Goal: Use online tool/utility: Use online tool/utility

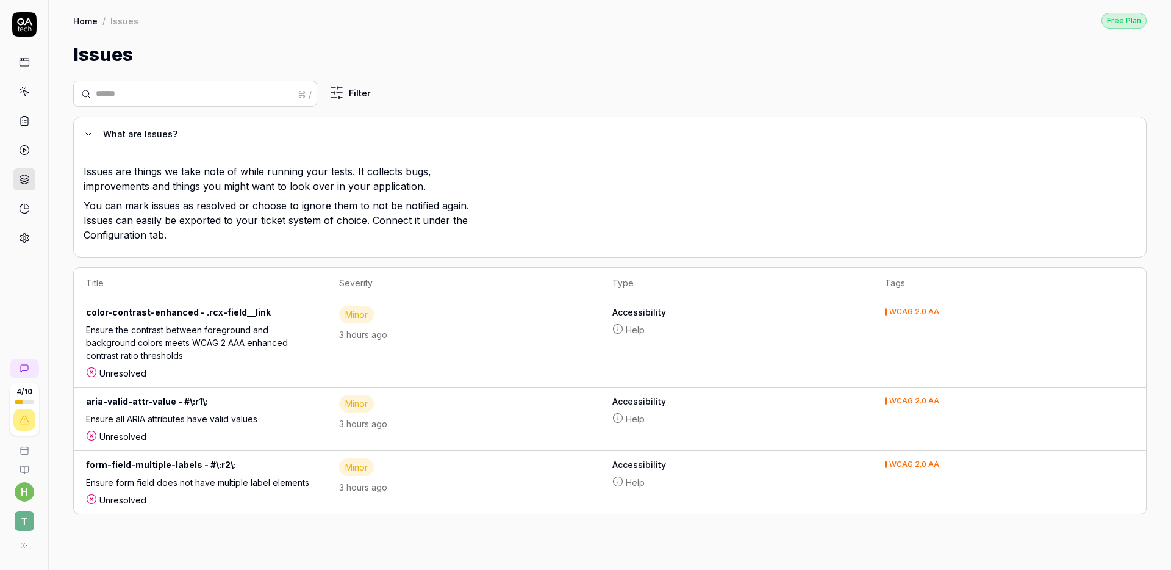
click at [25, 102] on div at bounding box center [24, 150] width 22 height 198
click at [27, 92] on icon at bounding box center [25, 92] width 5 height 5
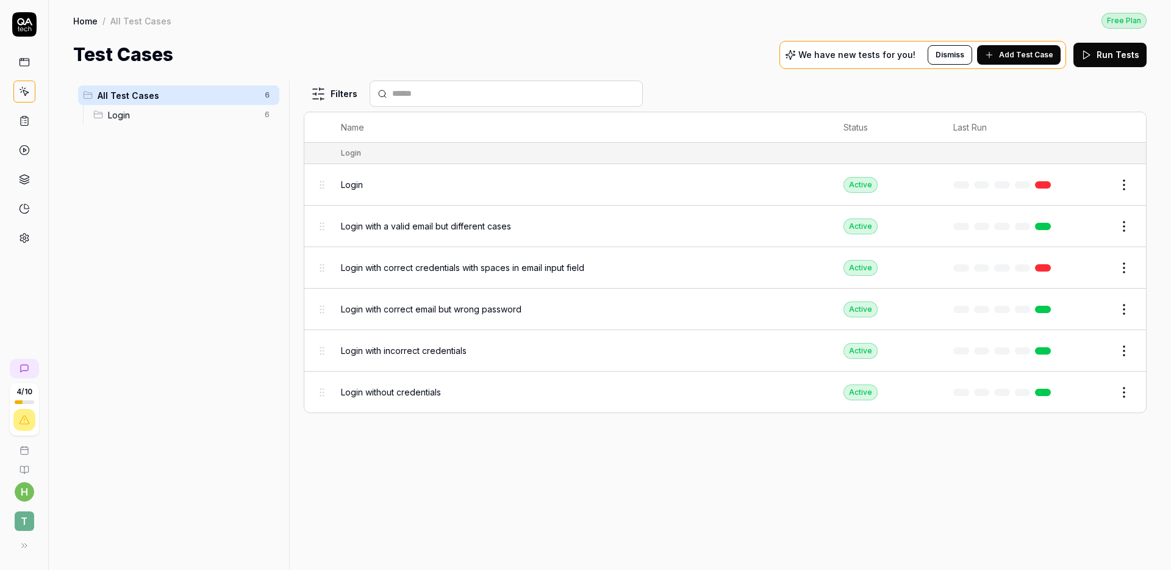
click at [1118, 59] on button "Run Tests" at bounding box center [1110, 55] width 73 height 24
click at [28, 153] on icon at bounding box center [24, 150] width 11 height 11
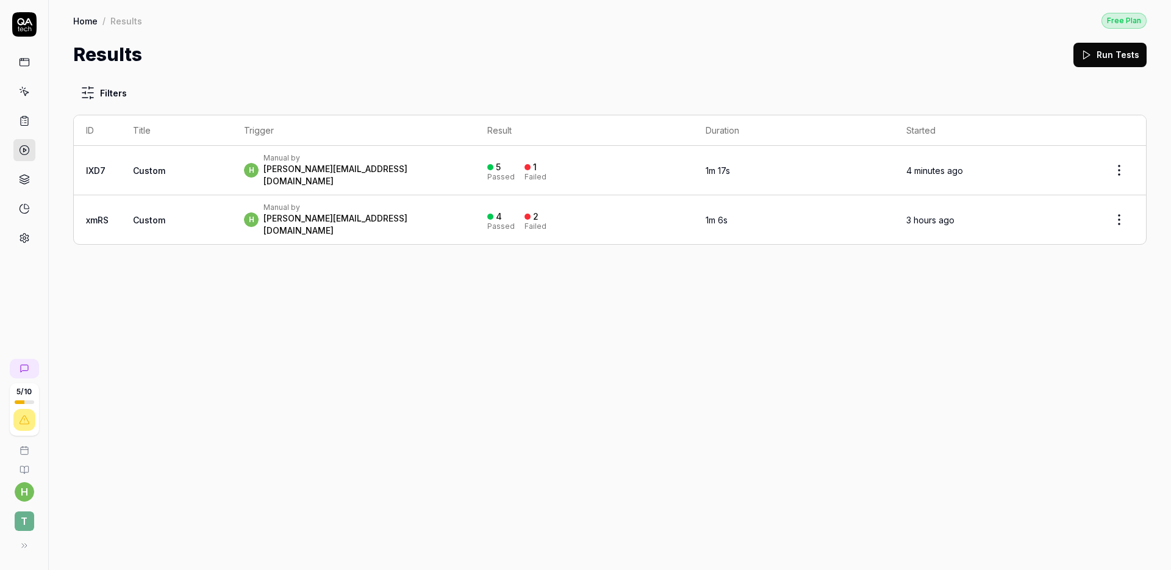
click at [406, 179] on td "h Manual by [PERSON_NAME][EMAIL_ADDRESS][DOMAIN_NAME]" at bounding box center [353, 170] width 243 height 49
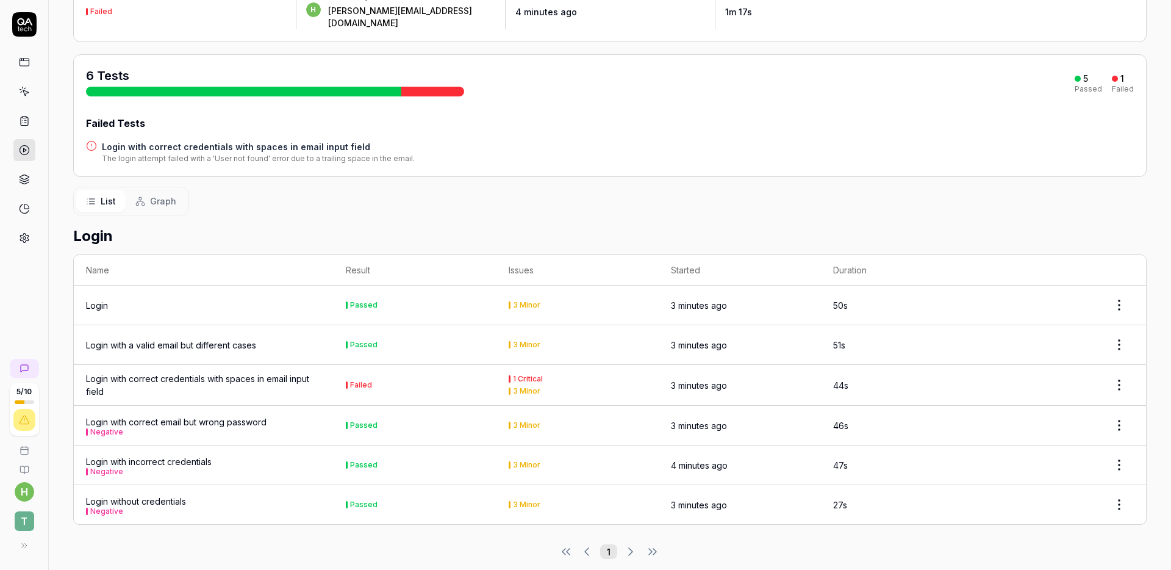
scroll to position [107, 0]
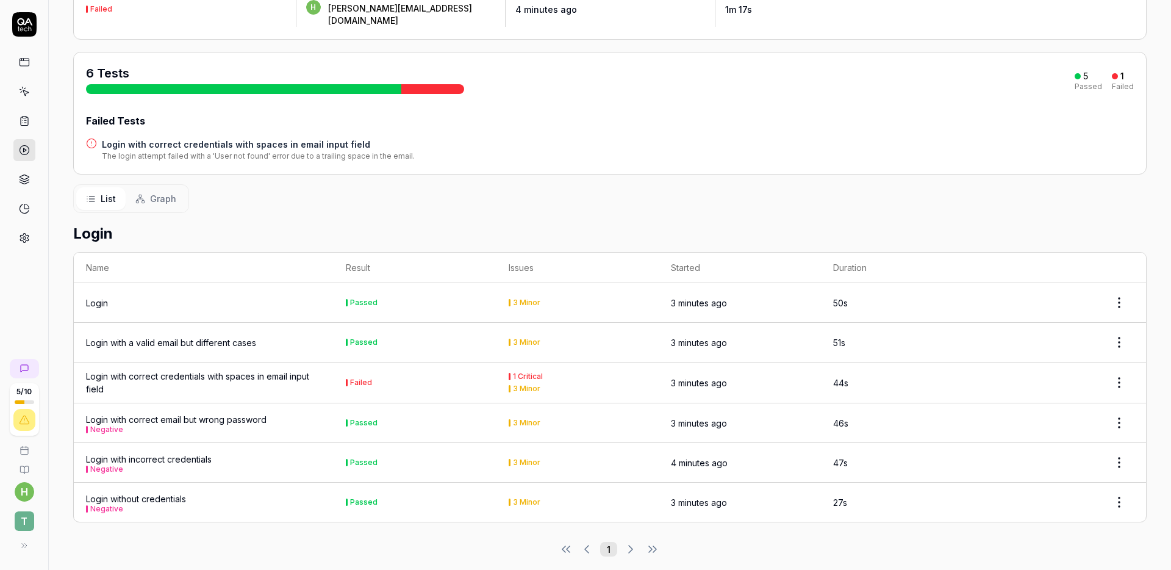
click at [518, 373] on div "1 Critical" at bounding box center [528, 376] width 30 height 7
click at [520, 373] on div "1 Critical" at bounding box center [528, 376] width 30 height 7
click at [159, 370] on div "Login with correct credentials with spaces in email input field" at bounding box center [203, 383] width 235 height 26
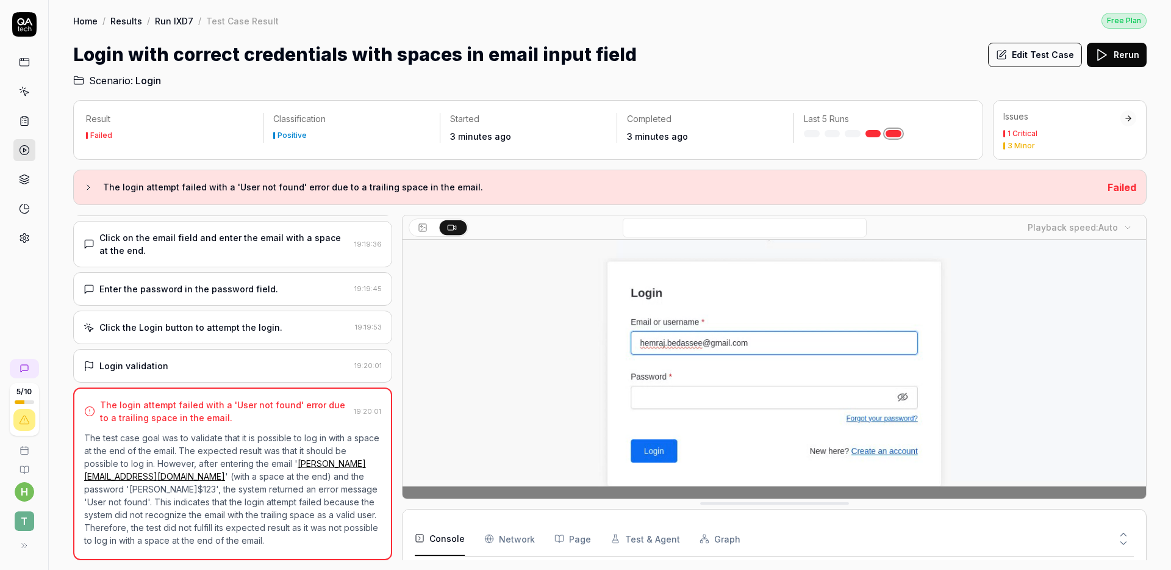
scroll to position [170, 0]
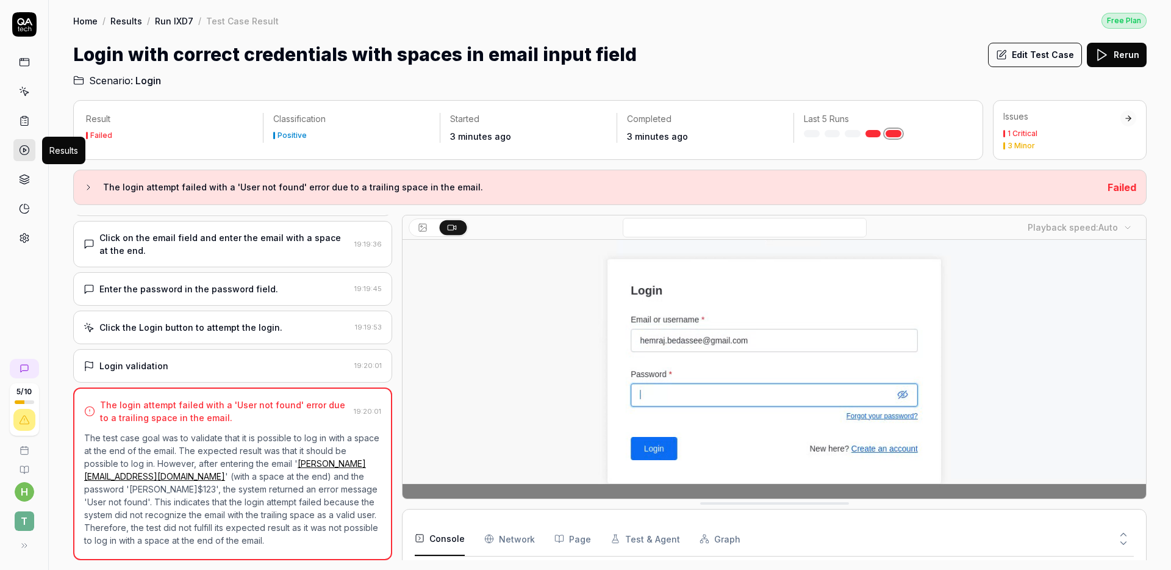
click at [24, 148] on icon at bounding box center [24, 150] width 11 height 11
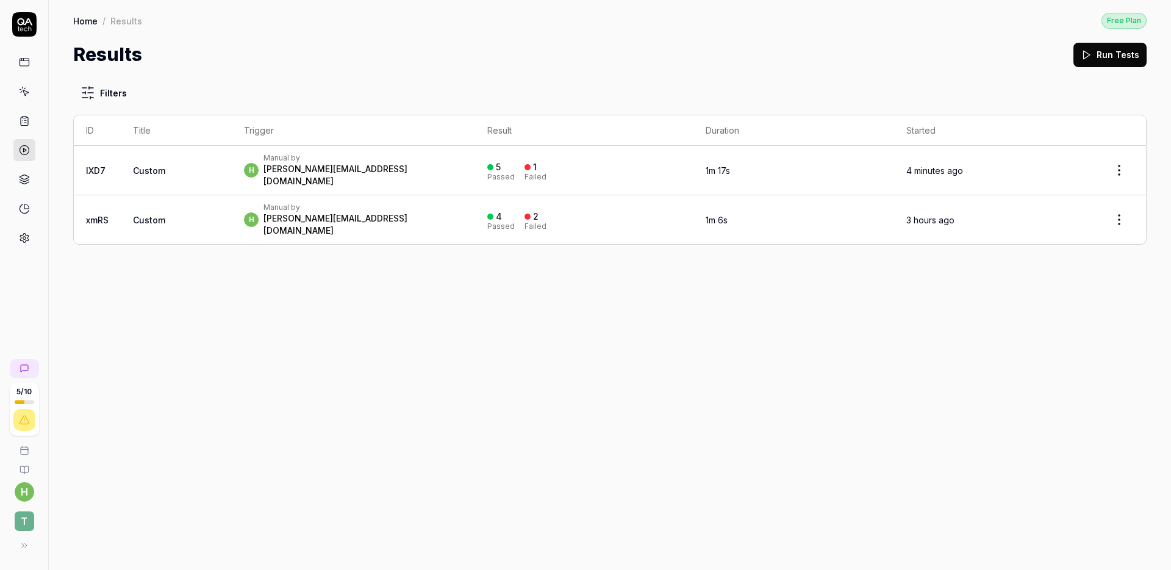
click at [135, 165] on span "Custom" at bounding box center [149, 170] width 32 height 10
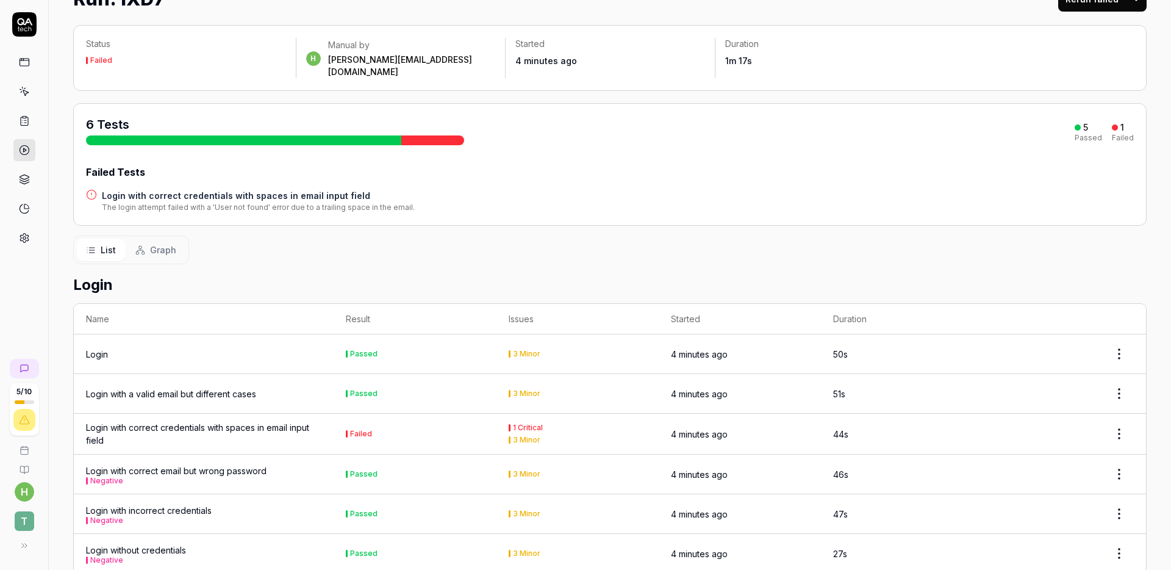
scroll to position [66, 0]
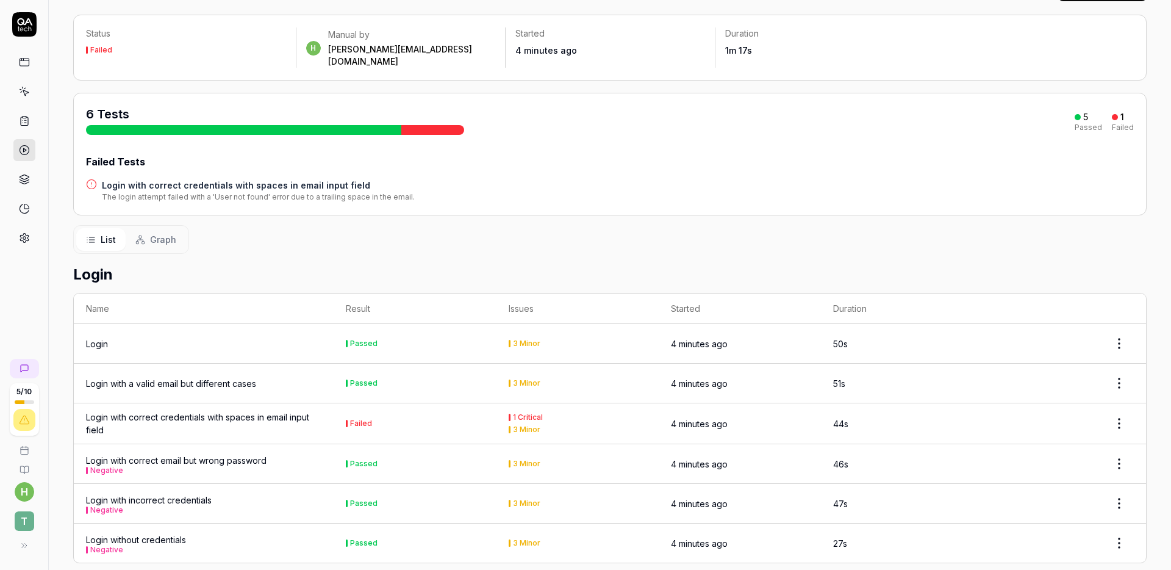
click at [167, 337] on div "Login" at bounding box center [203, 343] width 235 height 13
click at [98, 337] on div "Login" at bounding box center [97, 343] width 22 height 13
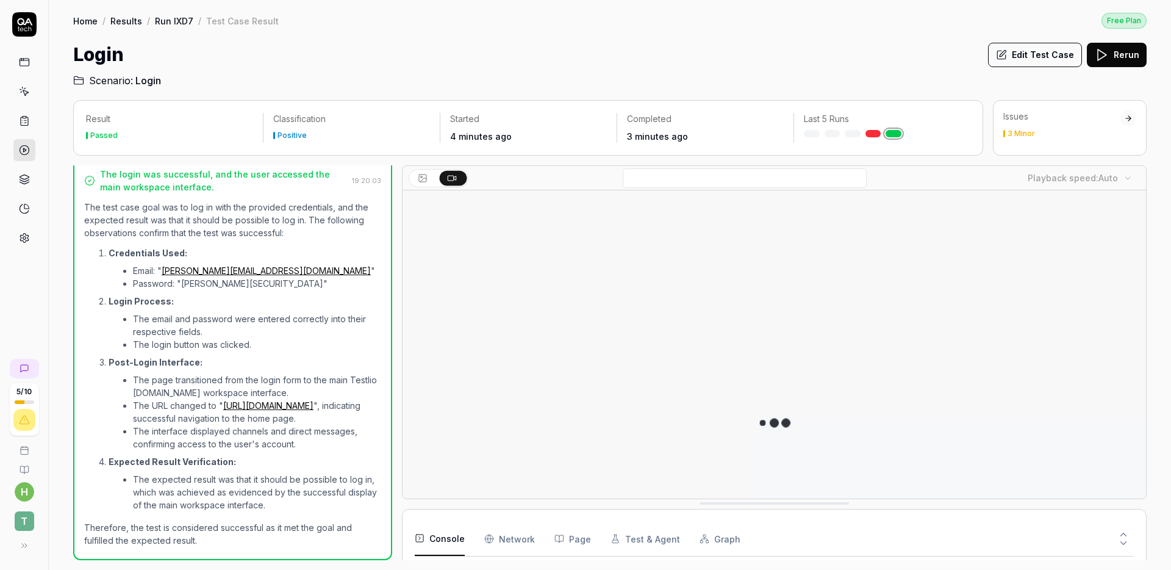
scroll to position [60, 0]
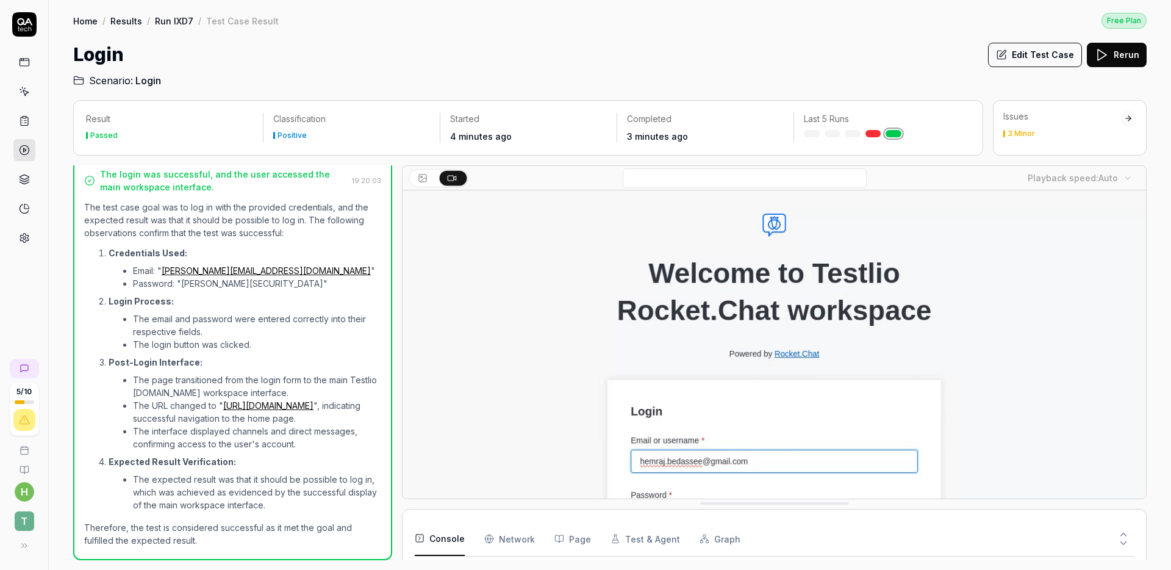
drag, startPoint x: 164, startPoint y: 394, endPoint x: 192, endPoint y: 429, distance: 44.8
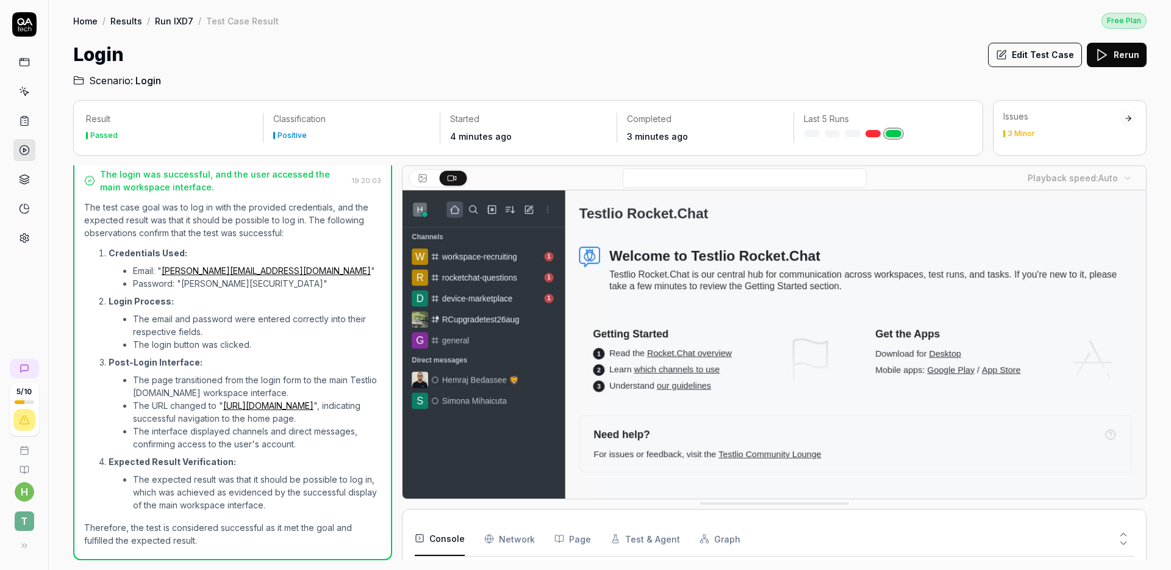
click at [204, 431] on ul "The page transitioned from the login form to the main Testlio [DOMAIN_NAME] wor…" at bounding box center [245, 412] width 273 height 82
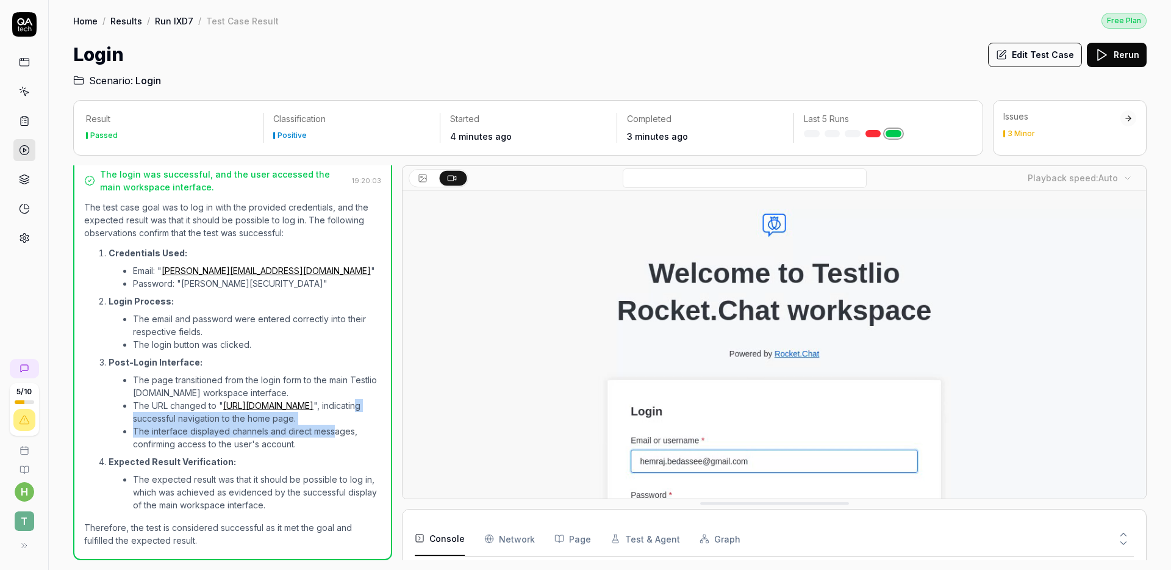
click at [335, 435] on ul "The page transitioned from the login form to the main Testlio [DOMAIN_NAME] wor…" at bounding box center [245, 412] width 273 height 82
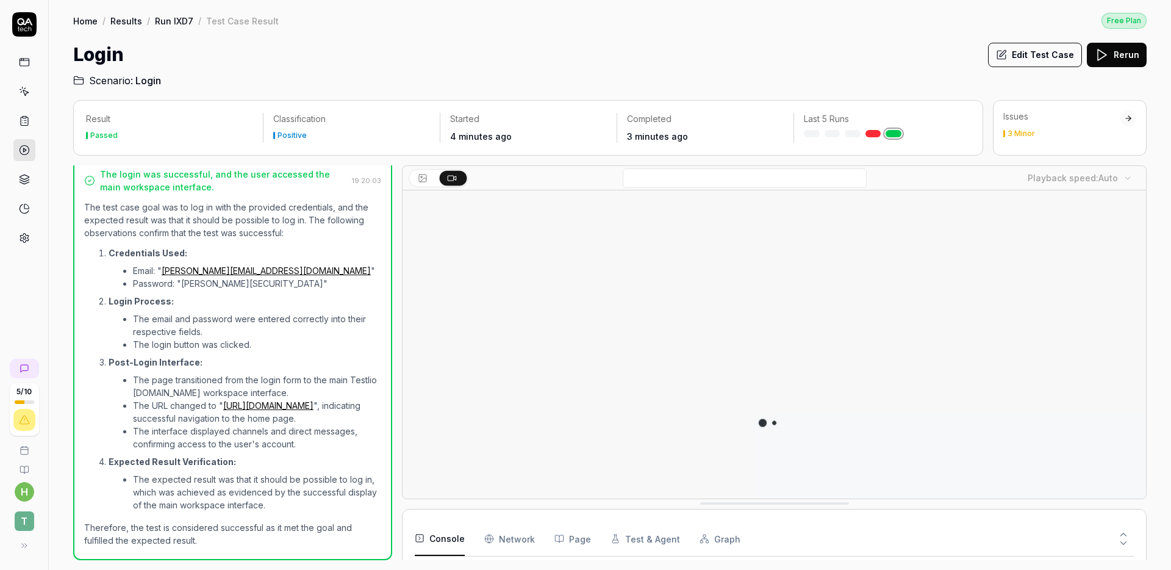
click at [306, 446] on li "The interface displayed channels and direct messages, confirming access to the …" at bounding box center [257, 438] width 248 height 26
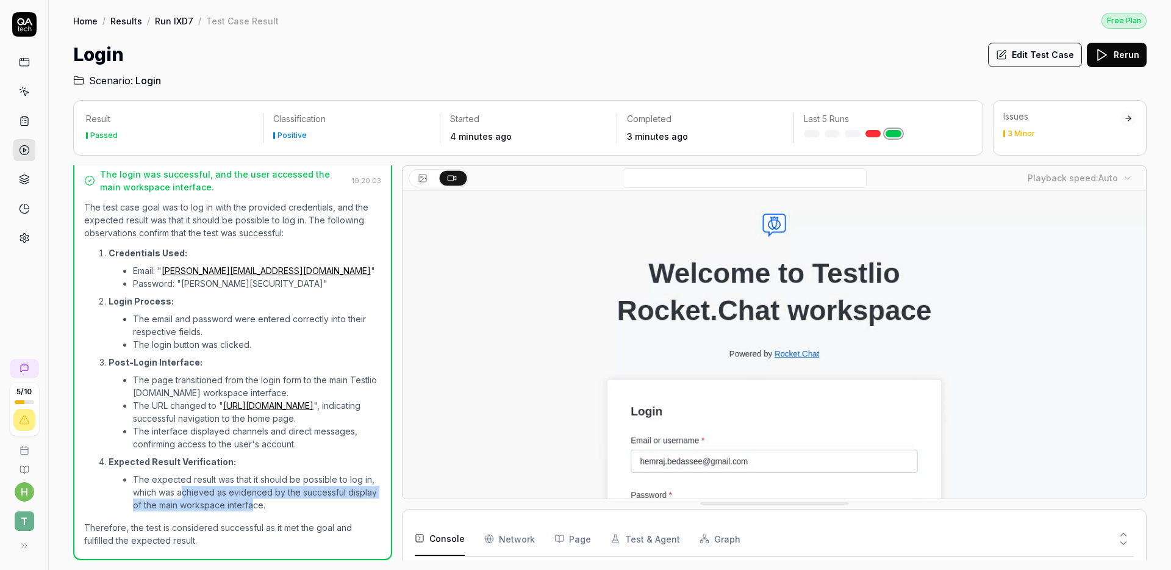
drag, startPoint x: 205, startPoint y: 496, endPoint x: 284, endPoint y: 508, distance: 80.1
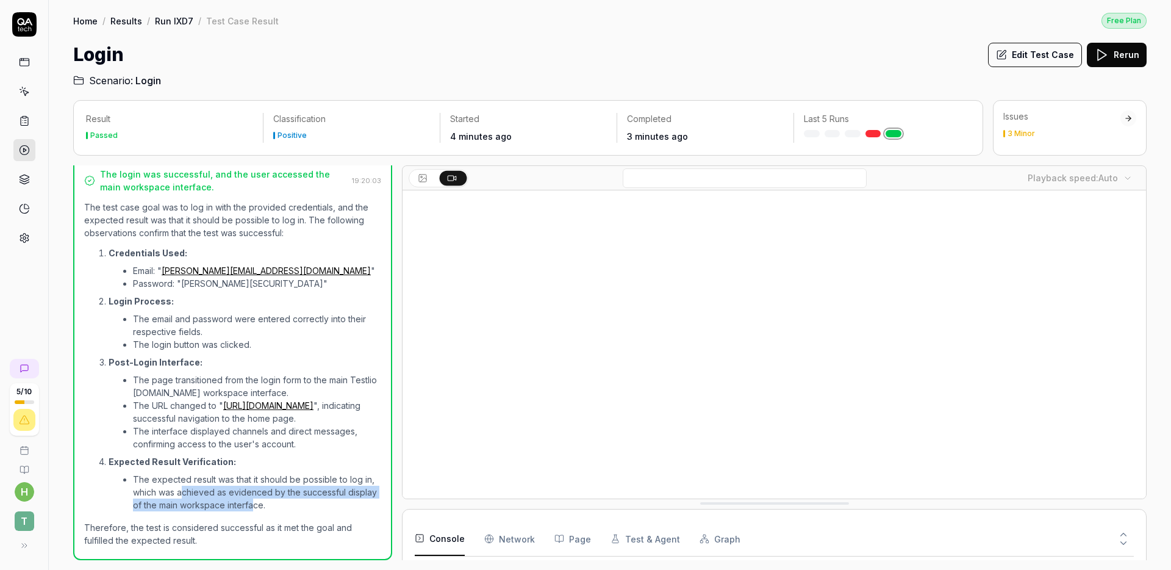
click at [284, 508] on li "The expected result was that it should be possible to log in, which was achieve…" at bounding box center [257, 492] width 248 height 38
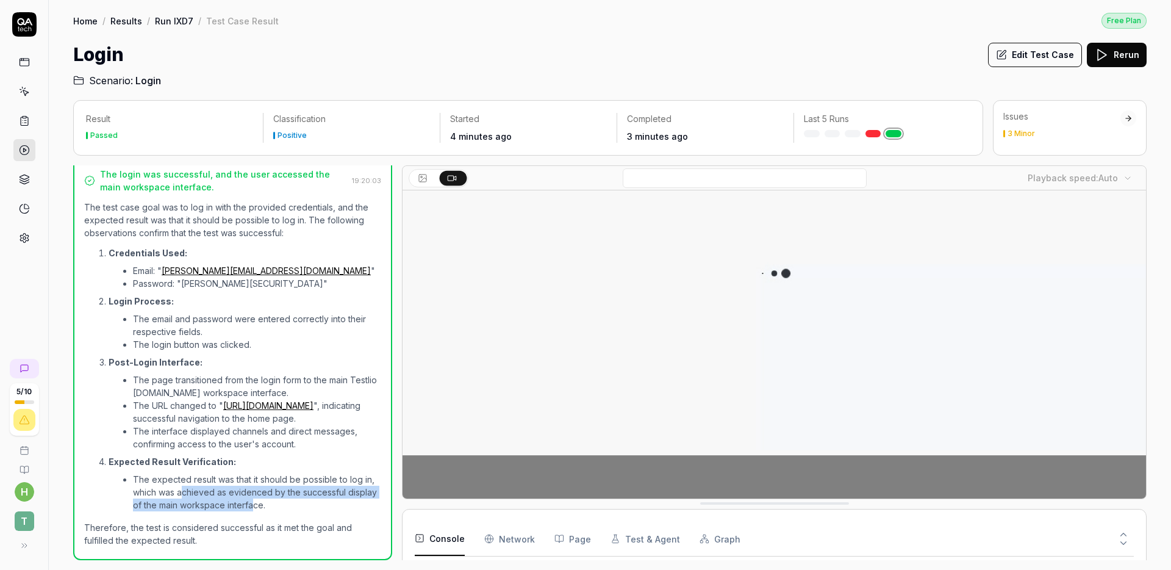
scroll to position [151, 0]
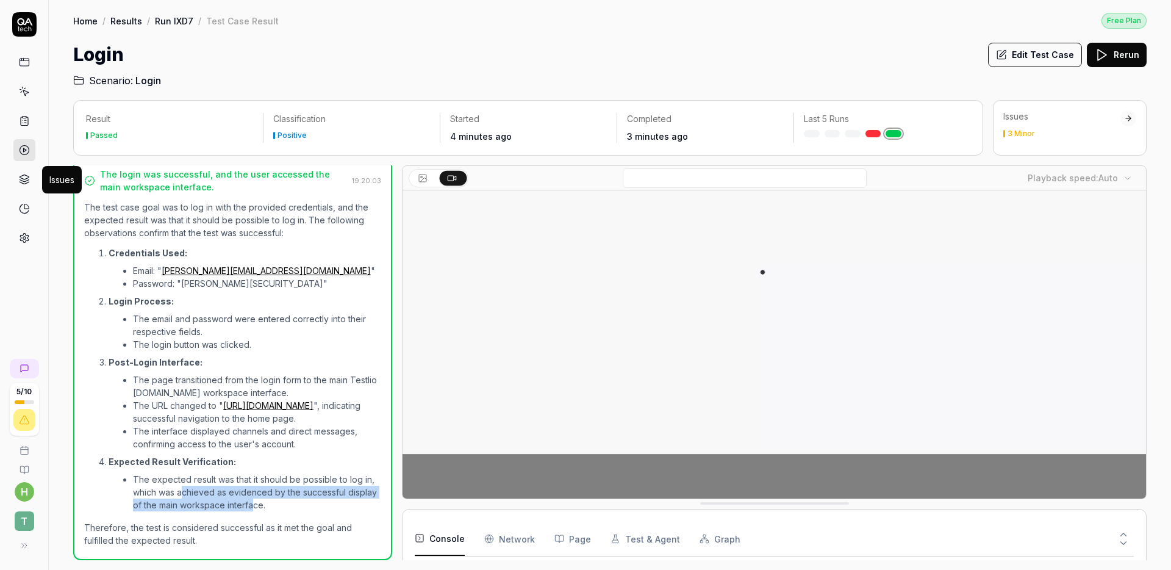
click at [22, 174] on icon at bounding box center [24, 179] width 11 height 11
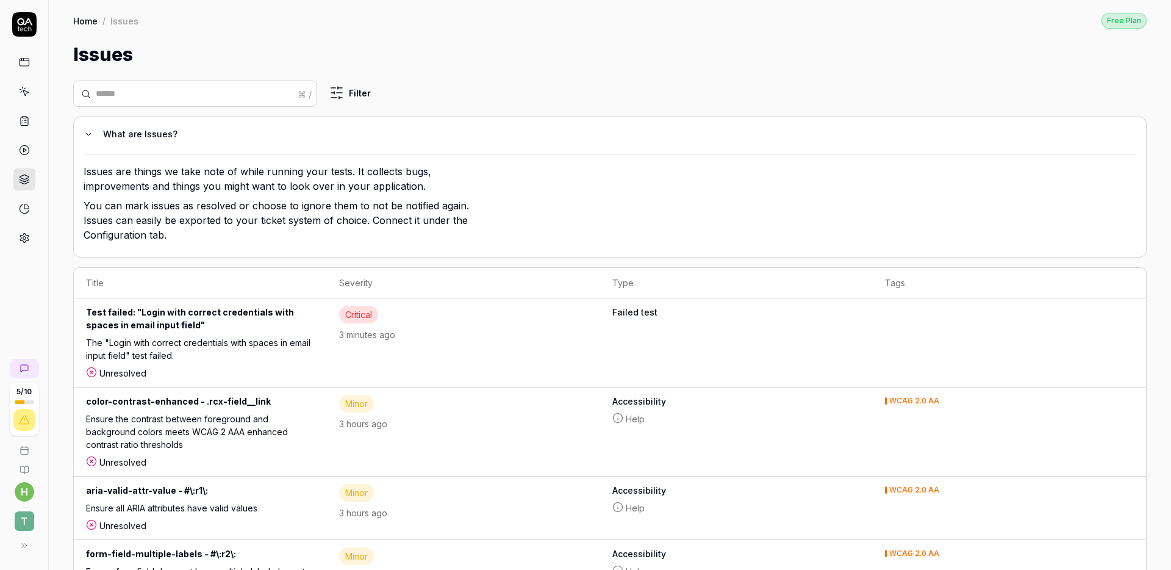
click at [29, 216] on link at bounding box center [24, 209] width 22 height 22
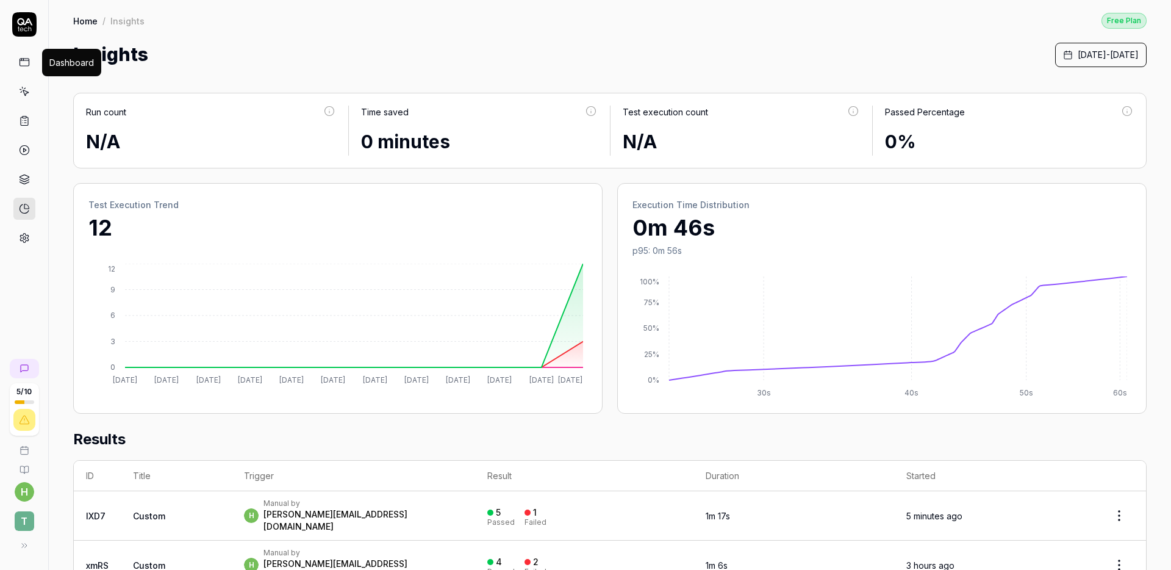
click at [25, 62] on icon at bounding box center [24, 62] width 11 height 11
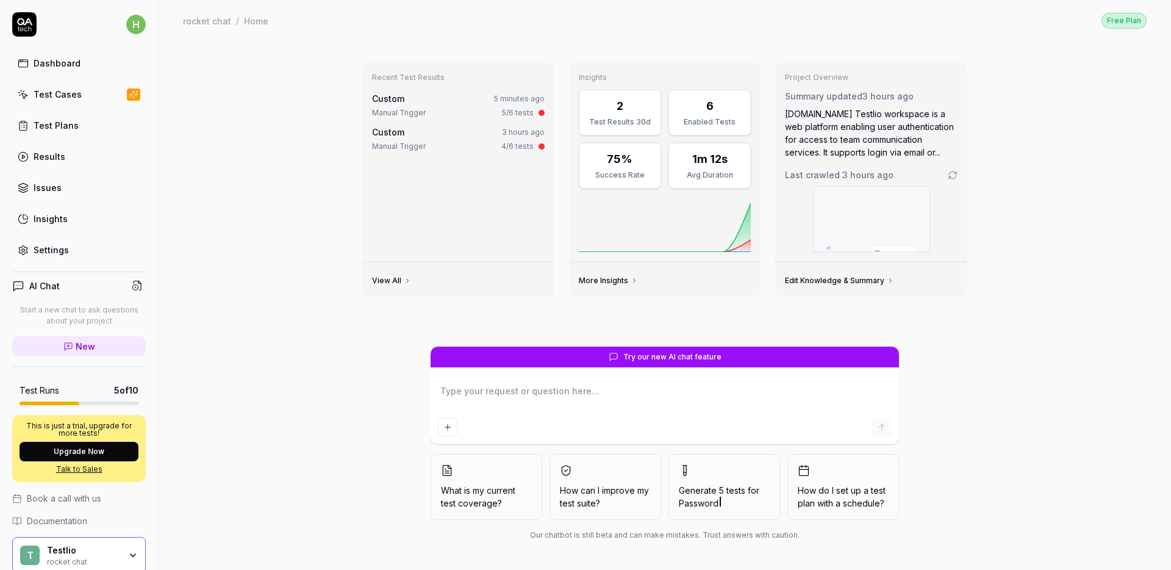
click at [471, 391] on textarea at bounding box center [665, 397] width 454 height 31
type textarea "*"
type textarea "H"
type textarea "*"
type textarea "Ho"
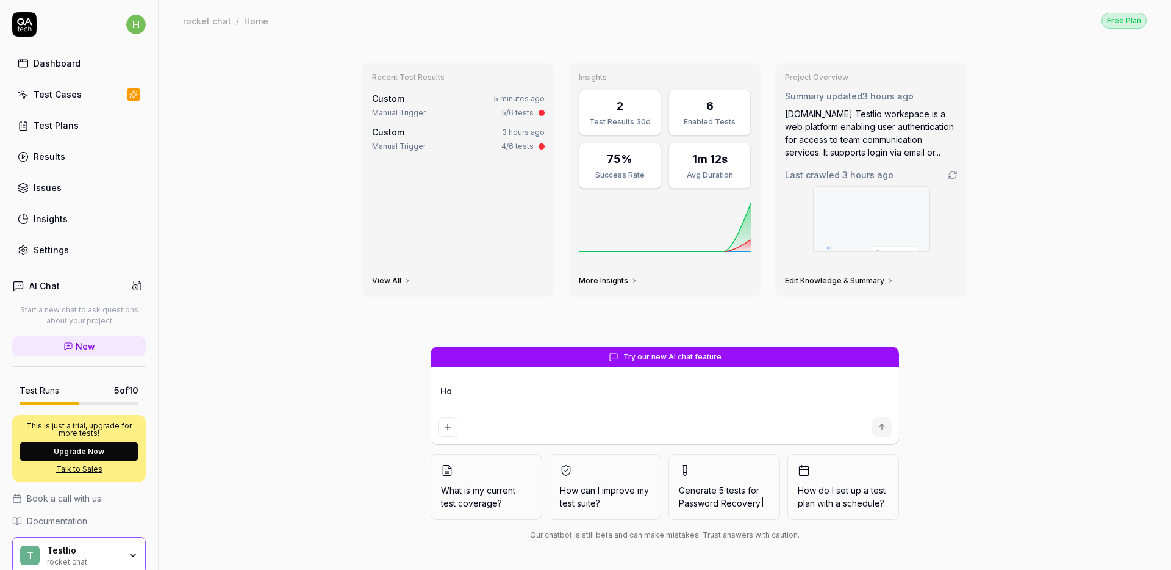
type textarea "*"
type textarea "How"
type textarea "*"
type textarea "How"
type textarea "*"
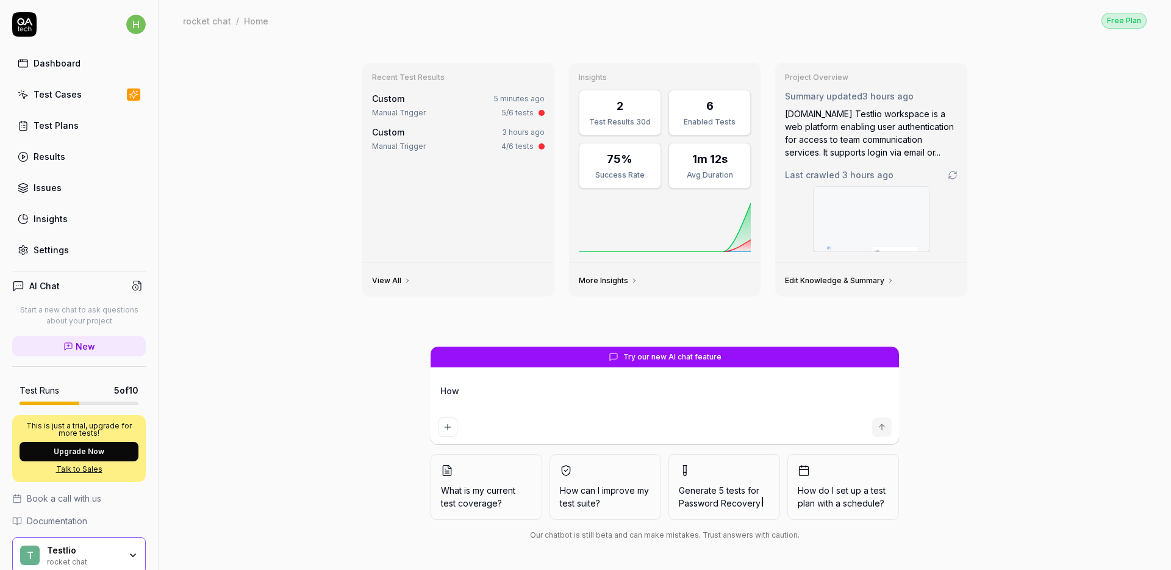
type textarea "How i"
type textarea "*"
type textarea "How"
type textarea "*"
type textarea "How c"
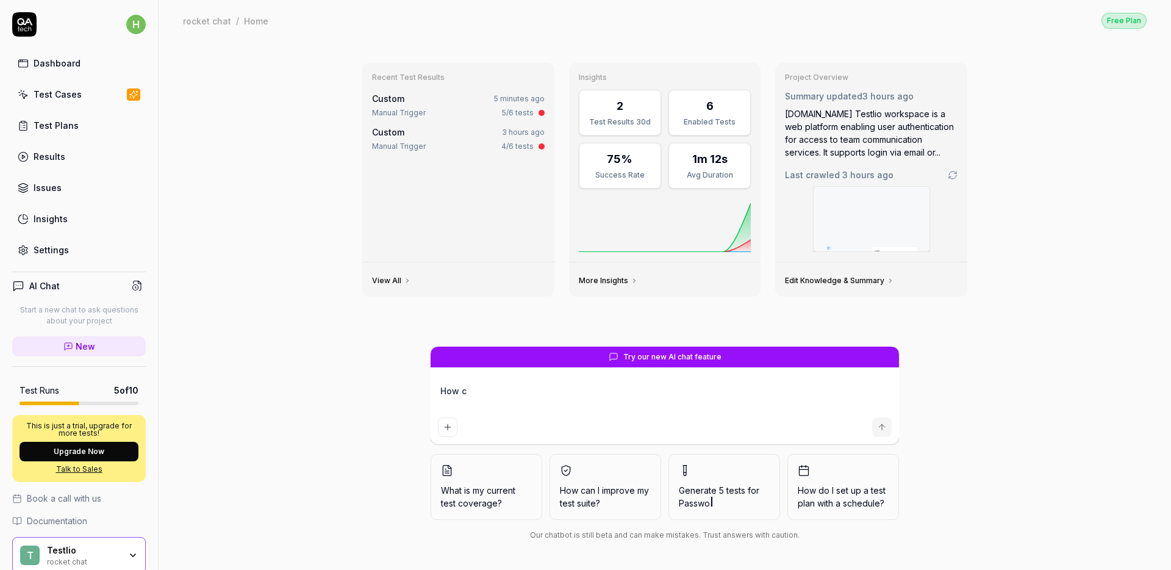
type textarea "*"
type textarea "How ca"
type textarea "*"
type textarea "How can"
type textarea "*"
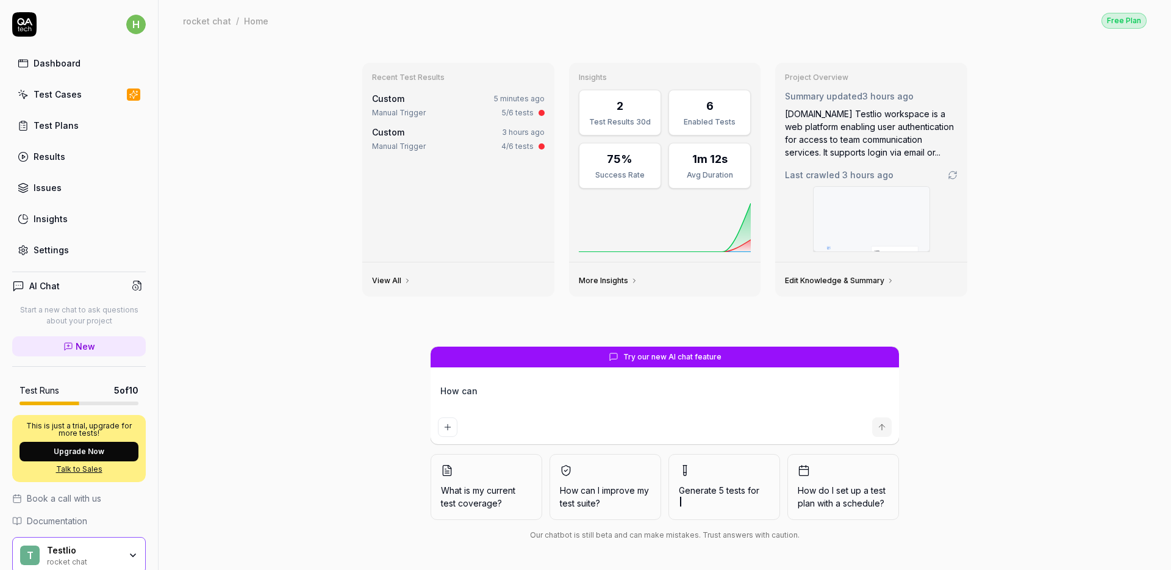
type textarea "How can"
type textarea "*"
type textarea "How can i"
type textarea "*"
type textarea "How can i"
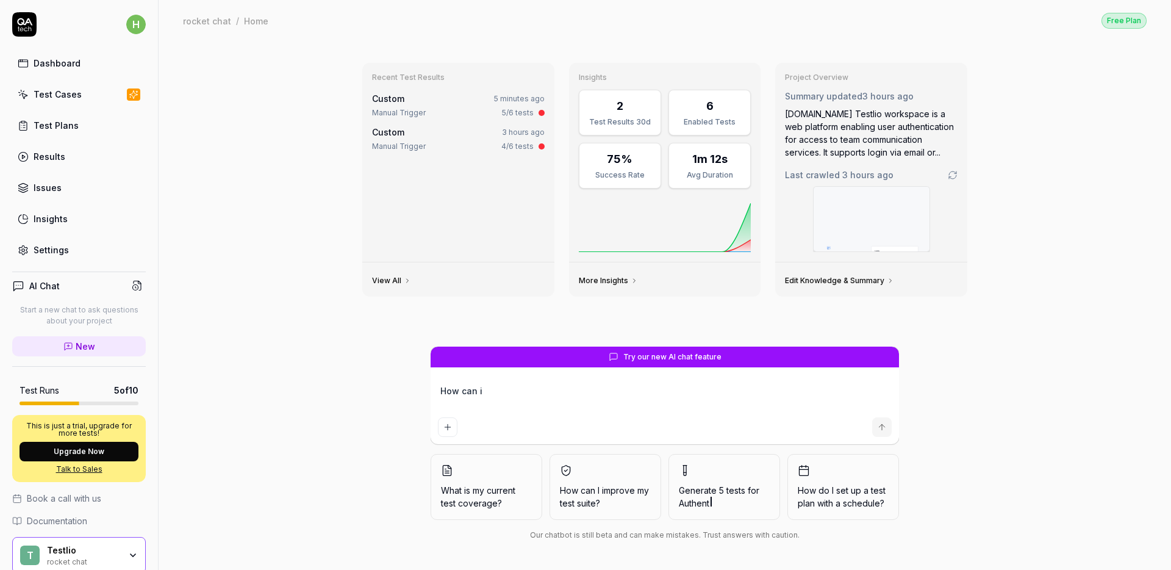
type textarea "*"
type textarea "How can i t"
type textarea "*"
type textarea "How can i te"
type textarea "*"
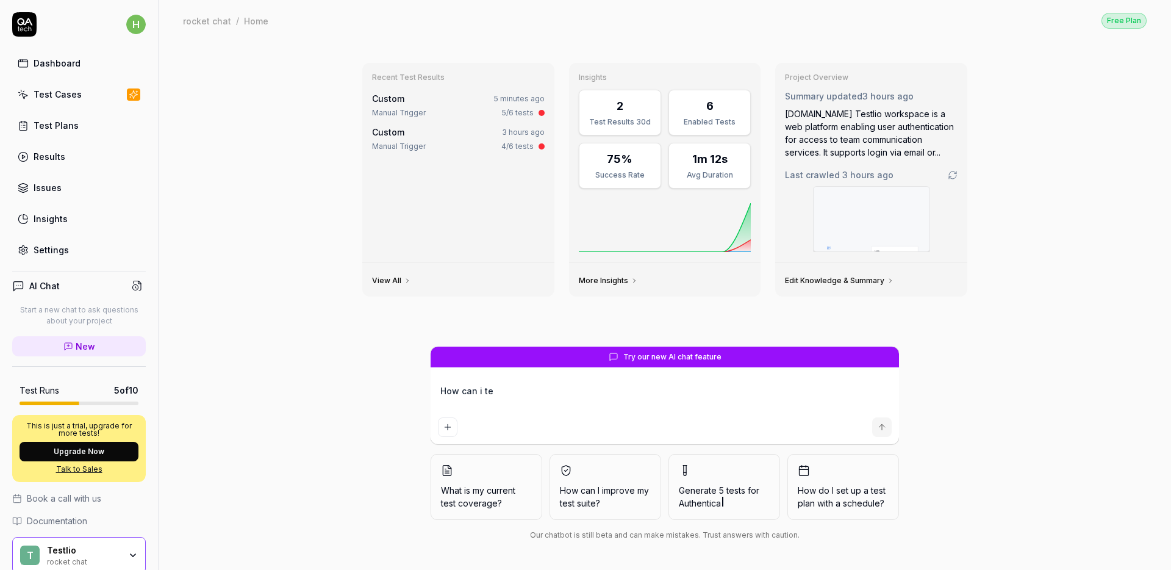
type textarea "How can i tes"
type textarea "*"
type textarea "How can i test"
type textarea "*"
type textarea "How can i test"
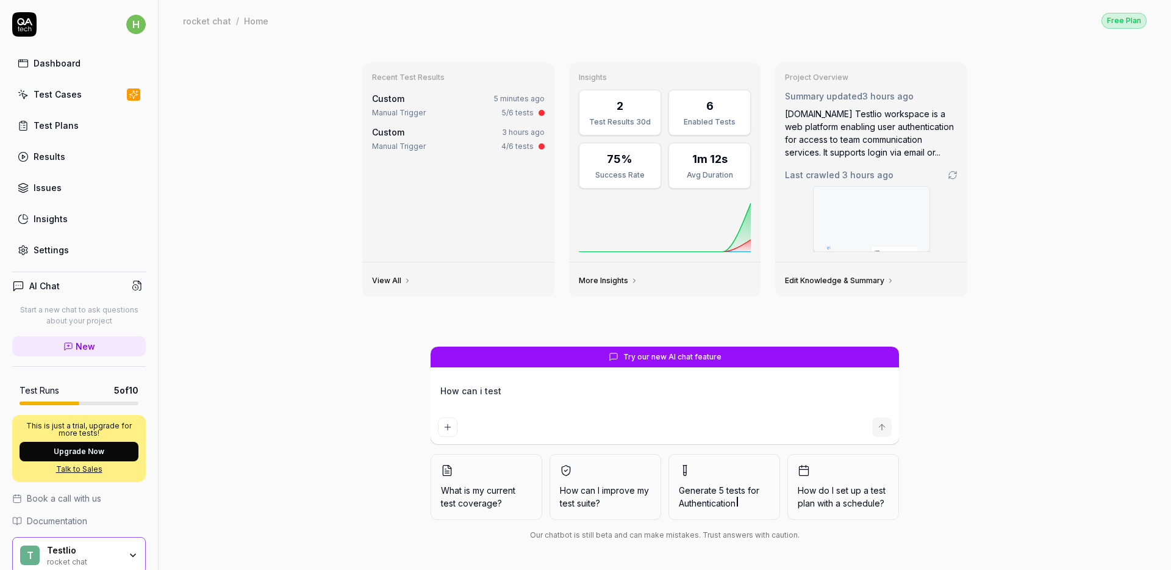
type textarea "*"
type textarea "How can i test a"
type textarea "*"
type textarea "How can i test a"
type textarea "*"
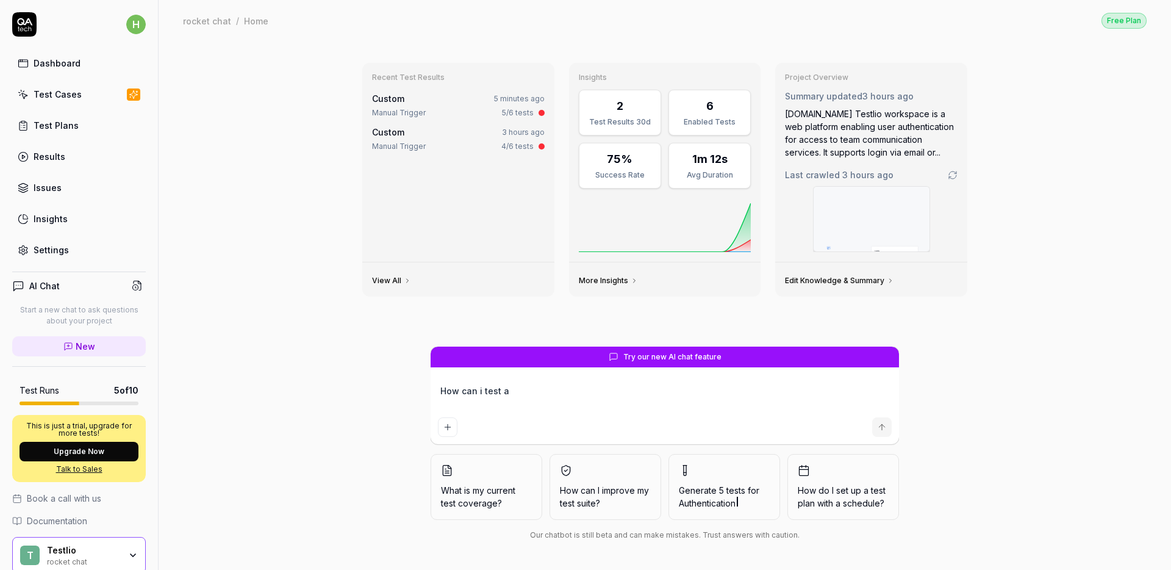
type textarea "How can i test a l"
type textarea "*"
type textarea "How can i test a lo"
type textarea "*"
type textarea "How can i test a log"
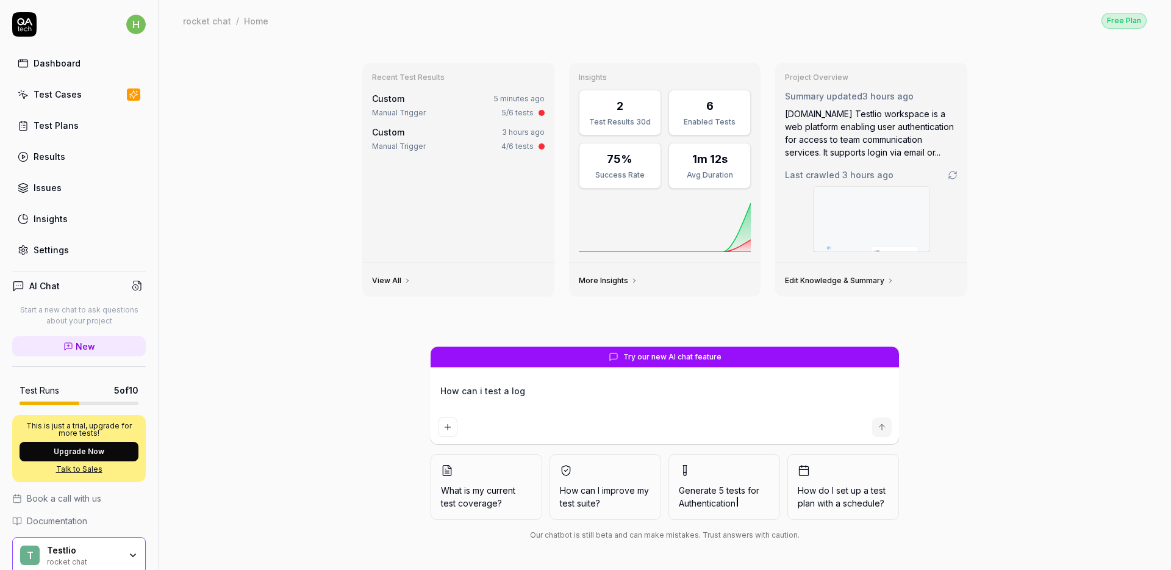
type textarea "*"
type textarea "How can i test a logi"
type textarea "*"
type textarea "How can i test a login"
type textarea "*"
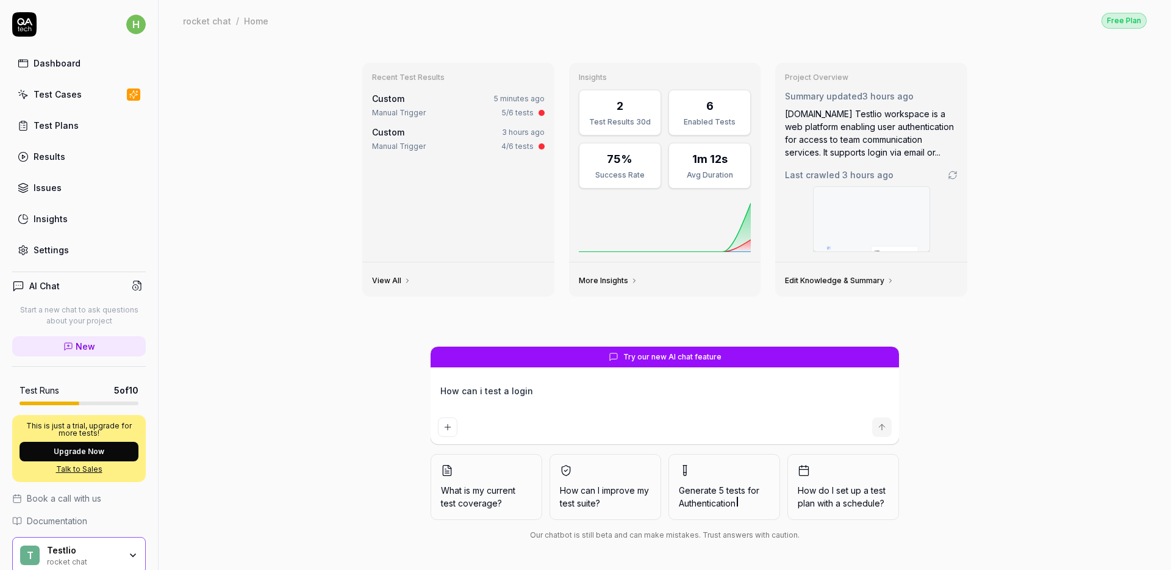
type textarea "How can i test a login"
type textarea "*"
type textarea "How can i test a login s"
type textarea "*"
type textarea "How can i test a login sc"
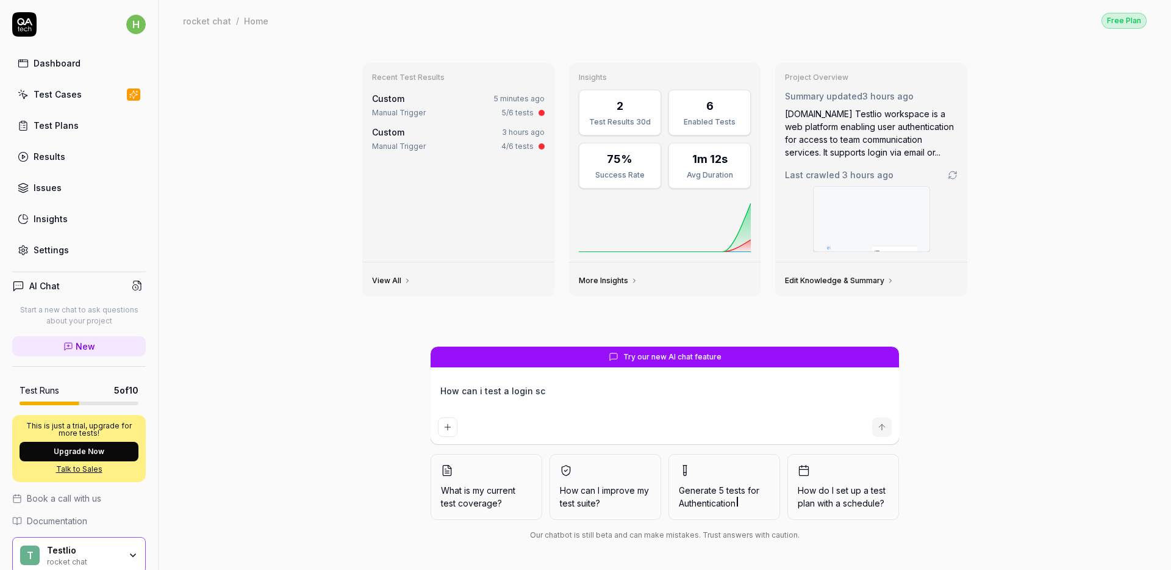
type textarea "*"
type textarea "How can i test a login scr"
type textarea "*"
type textarea "How can i test a login scre"
type textarea "*"
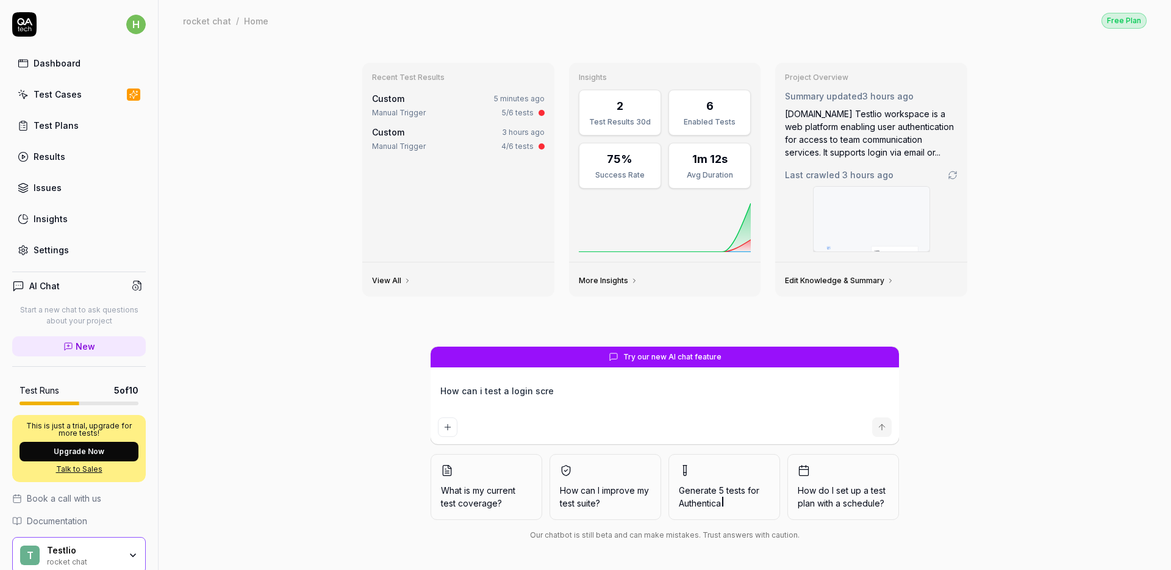
type textarea "How can i test a login scree"
type textarea "*"
type textarea "How can i test a login screen"
type textarea "*"
type textarea "How can i test a login screen"
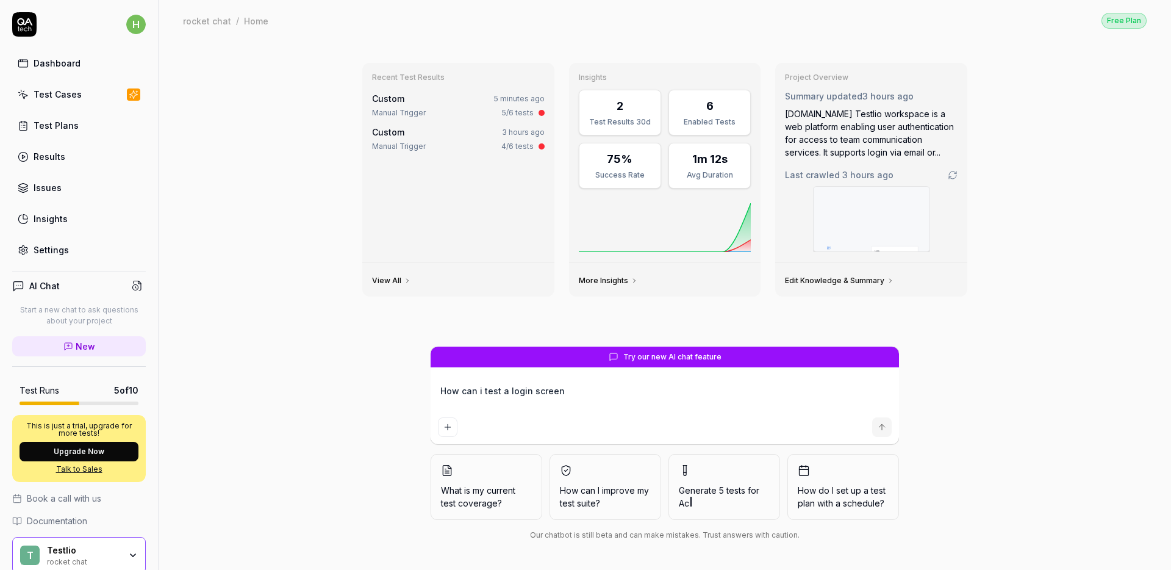
type textarea "*"
type textarea "How can i test a login screen a"
type textarea "*"
type textarea "How can i test a login screen an"
type textarea "*"
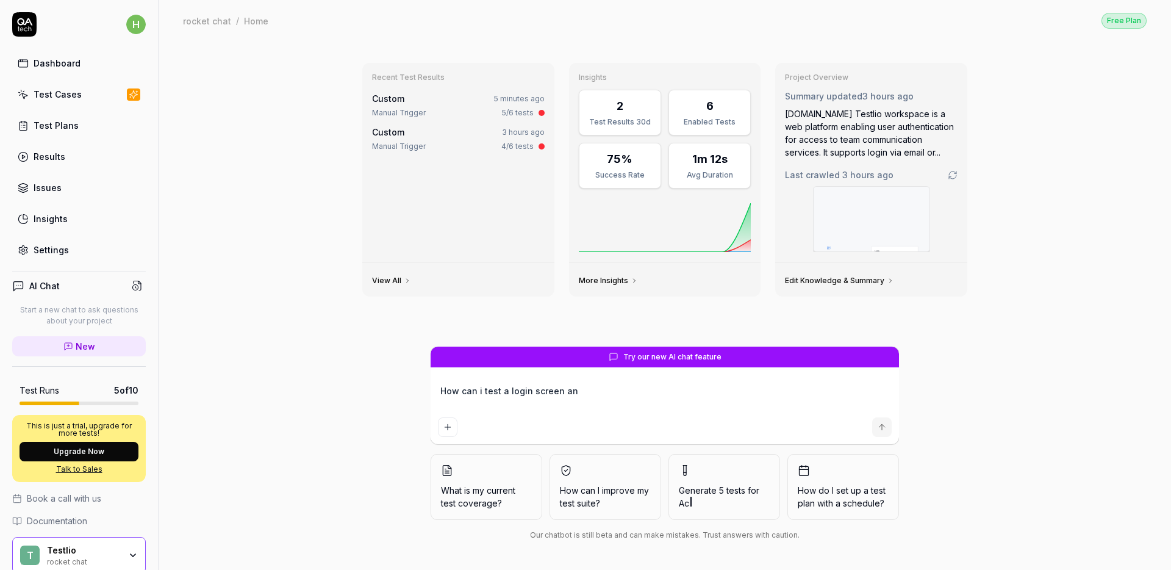
type textarea "How can i test a login screen and"
type textarea "*"
type textarea "How can i test a login screen and"
type textarea "*"
type textarea "How can i test a login screen and t"
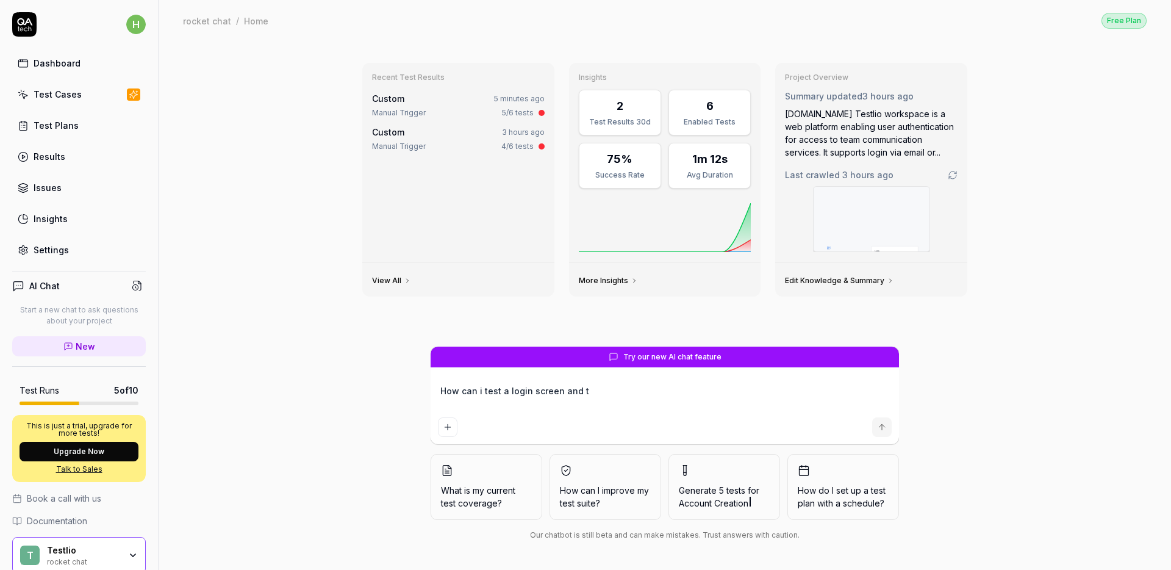
type textarea "*"
type textarea "How can i test a login screen and th"
type textarea "*"
type textarea "How can i test a login screen and the"
type textarea "*"
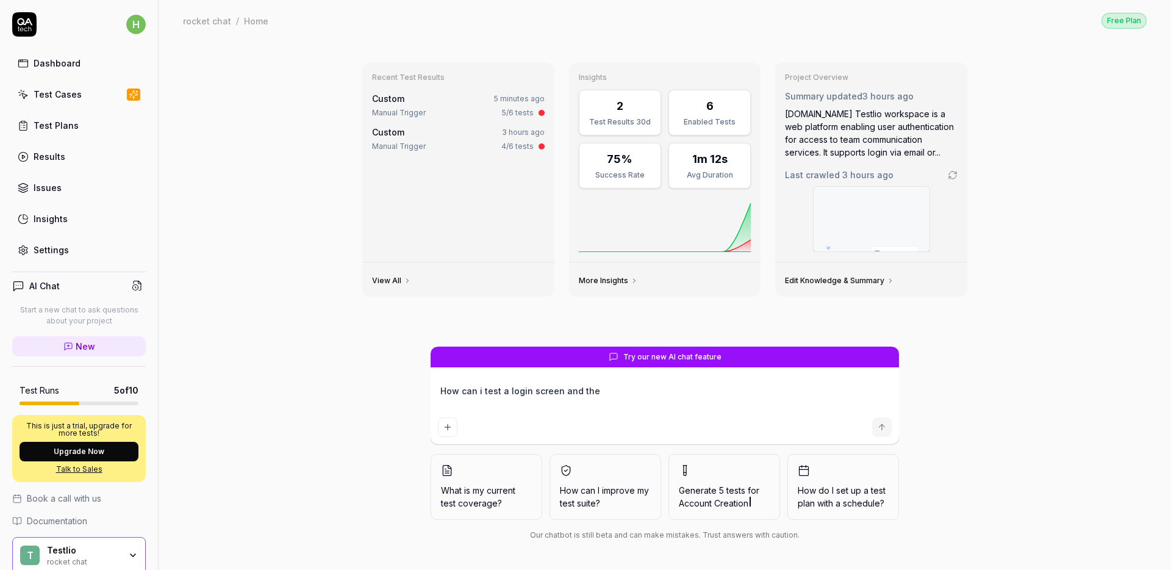
type textarea "How can i test a login screen and then"
type textarea "*"
type textarea "How can i test a login screen and then"
type textarea "*"
type textarea "How can i test a login screen and then p"
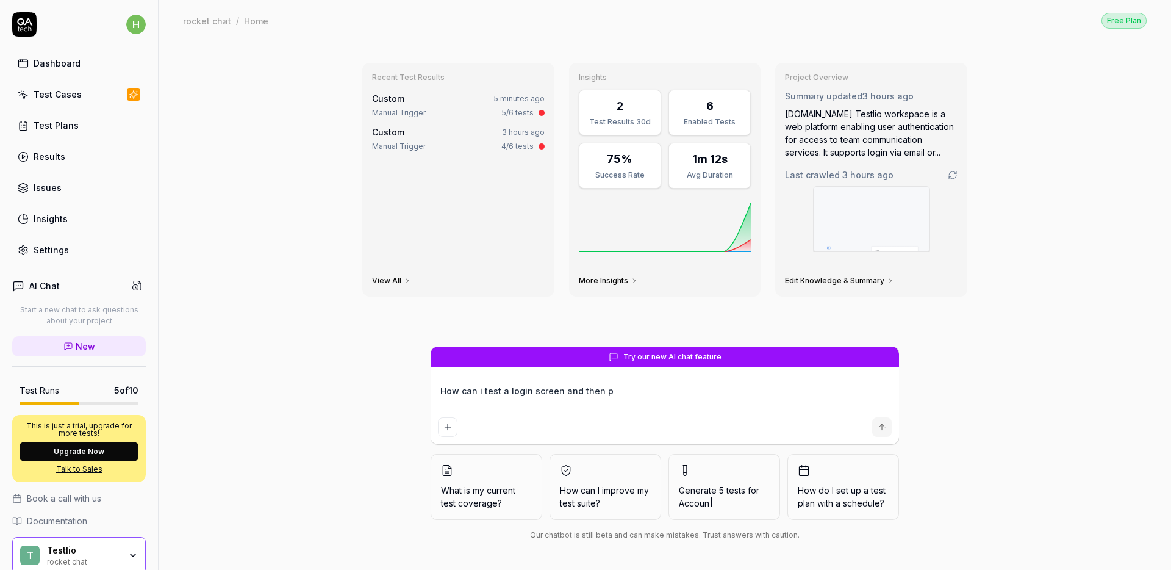
type textarea "*"
type textarea "How can i test a login screen and then pa"
type textarea "*"
type textarea "How can i test a login screen and then pag"
type textarea "*"
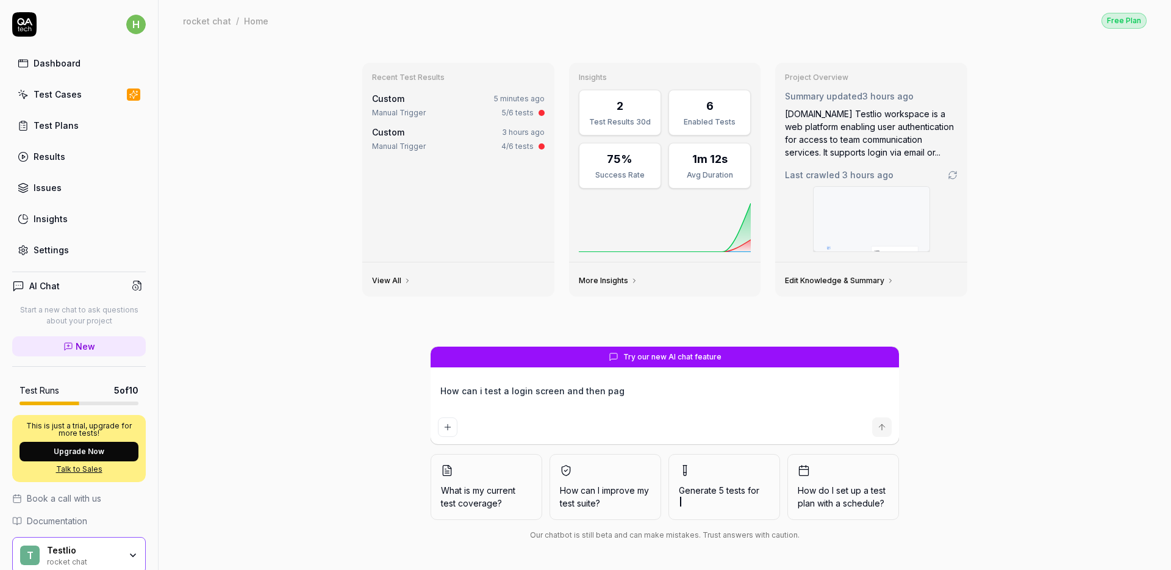
type textarea "How can i test a login screen and then page"
type textarea "*"
type textarea "How can i test a login screen and then pages"
type textarea "*"
type textarea "How can i test a login screen and then pages"
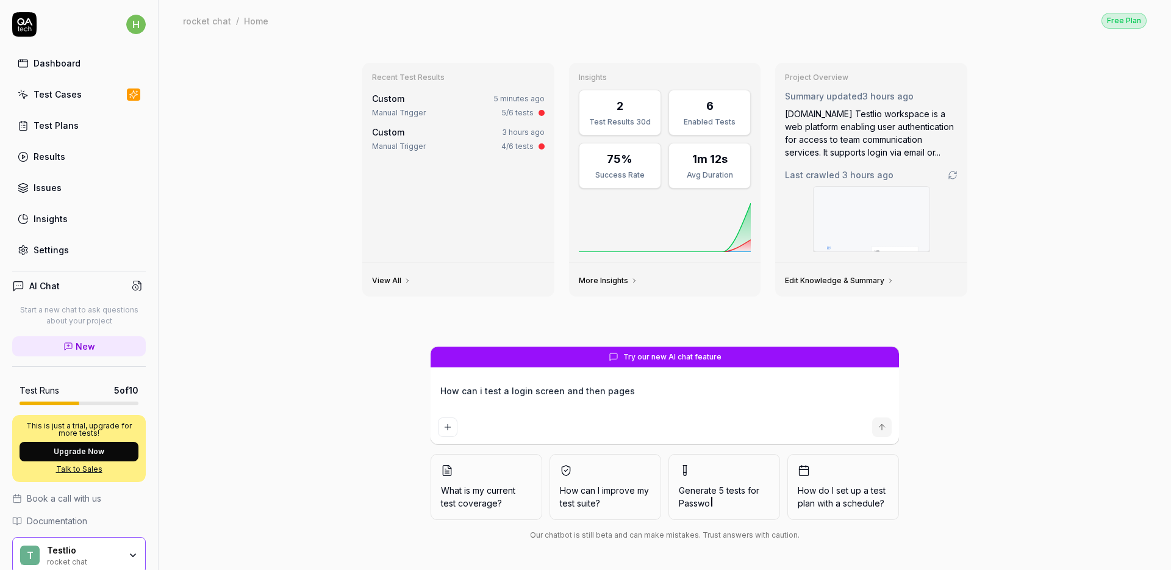
type textarea "*"
type textarea "How can i test a login screen and then pages a"
type textarea "*"
type textarea "How can i test a login screen and then pages af"
type textarea "*"
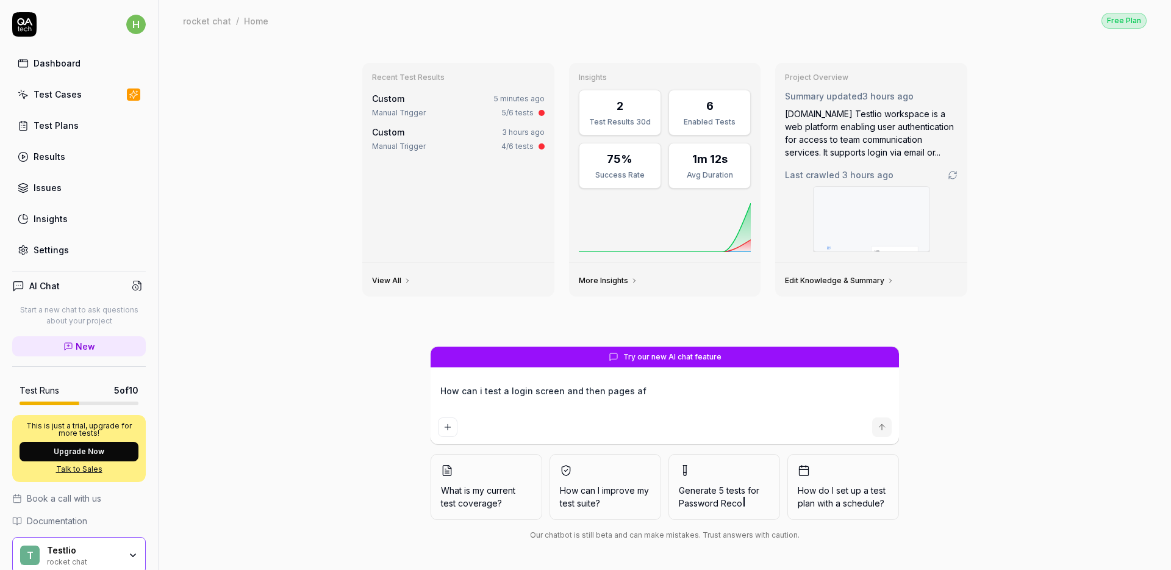
type textarea "How can i test a login screen and then pages aft"
type textarea "*"
type textarea "How can i test a login screen and then pages afte"
type textarea "*"
type textarea "How can i test a login screen and then pages after"
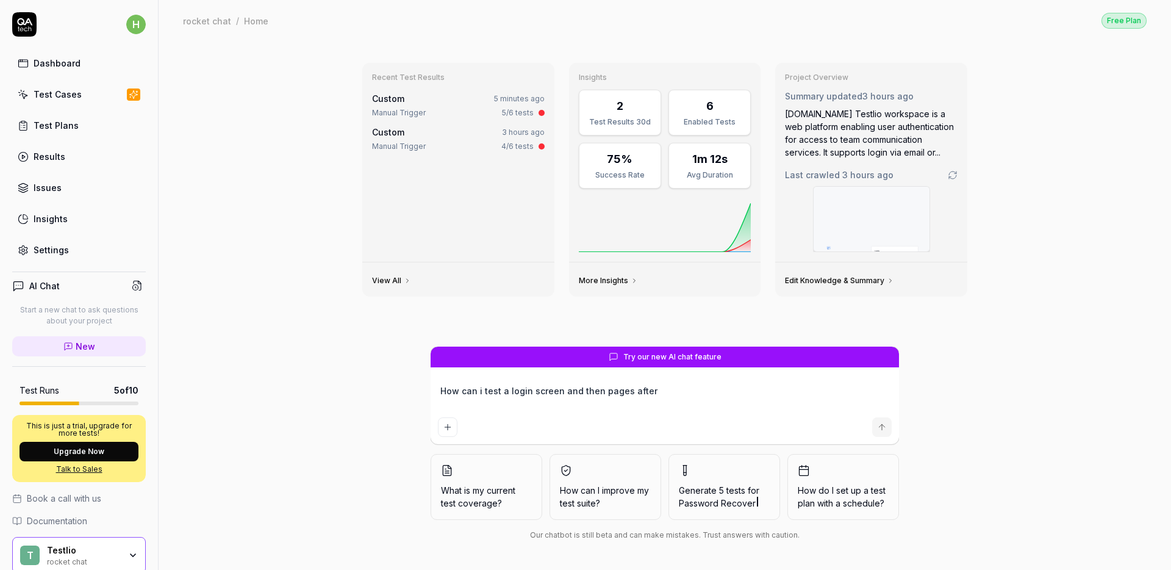
type textarea "*"
type textarea "How can i test a login screen and then pages after"
type textarea "*"
type textarea "How can i test a login screen and then pages after a"
type textarea "*"
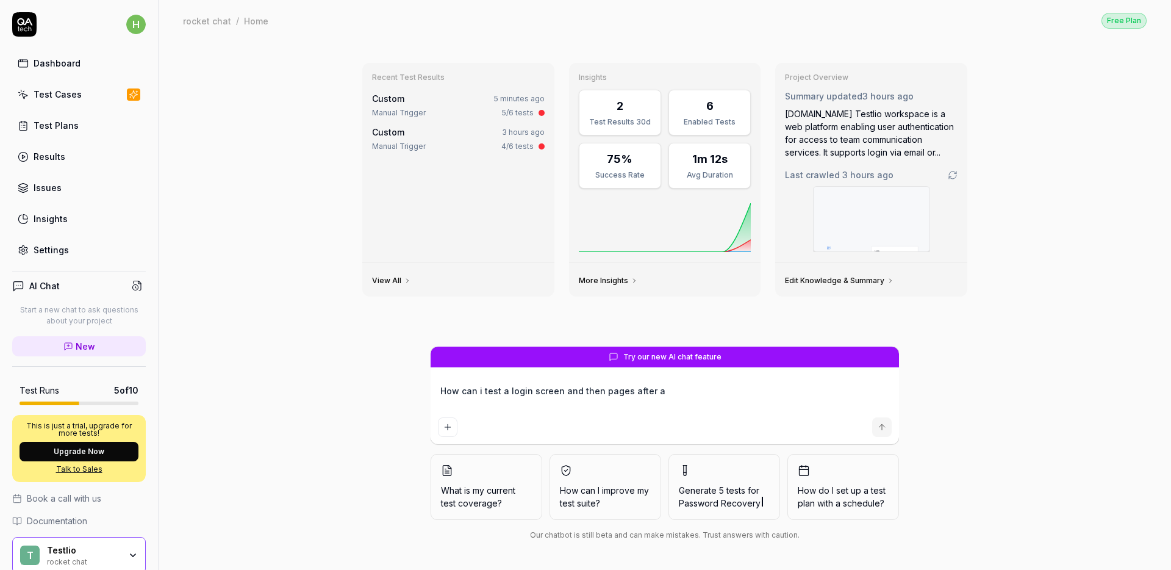
type textarea "How can i test a login screen and then pages after au"
type textarea "*"
type textarea "How can i test a login screen and then pages after aut"
type textarea "*"
type textarea "How can i test a login screen and then pages after auth"
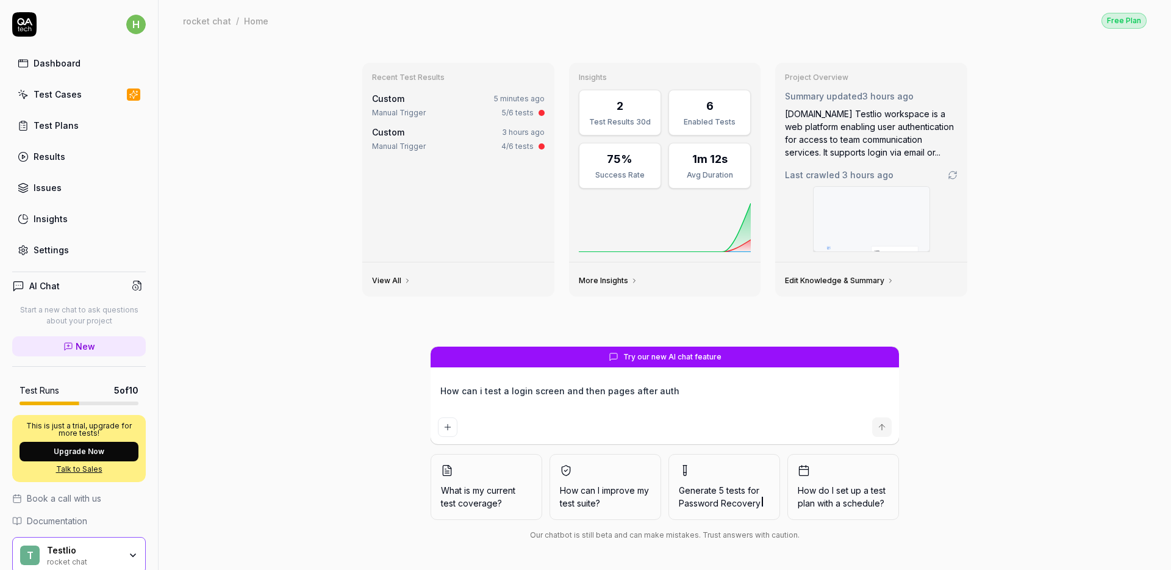
type textarea "*"
type textarea "How can i test a login screen and then pages after authe"
type textarea "*"
type textarea "How can i test a login screen and then pages after authen"
type textarea "*"
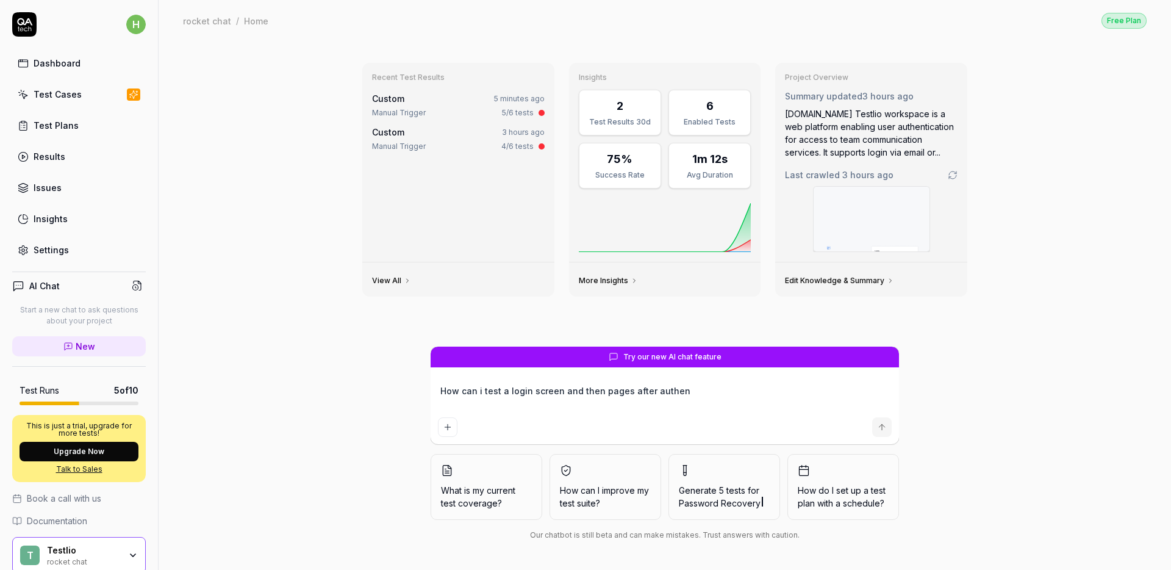
type textarea "How can i test a login screen and then pages after authent"
type textarea "*"
type textarea "How can i test a login screen and then pages after authenti"
type textarea "*"
type textarea "How can i test a login screen and then pages after authentic"
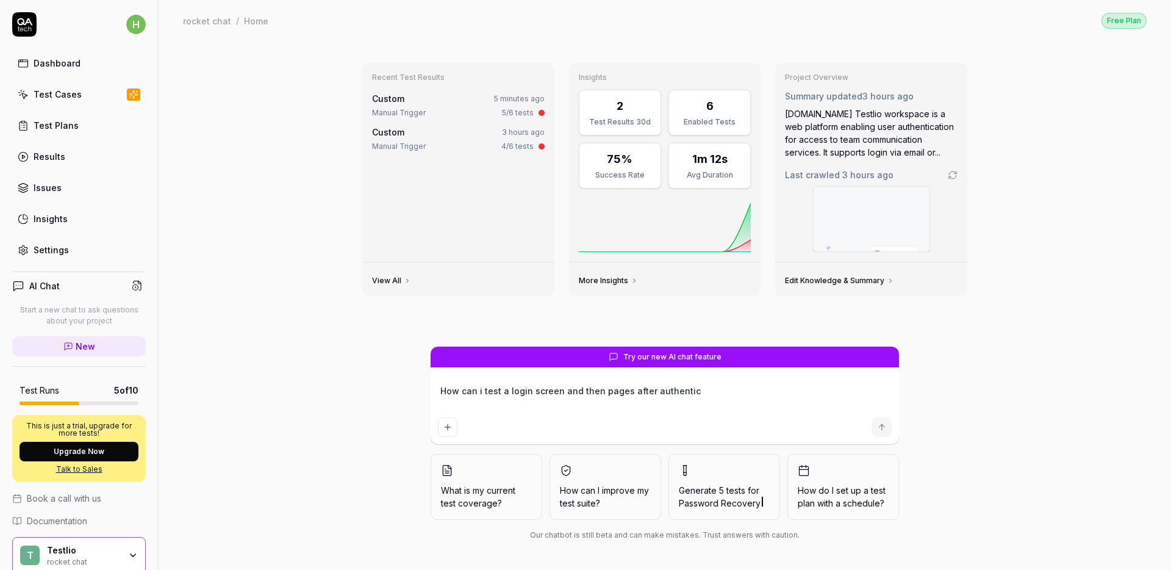
type textarea "*"
type textarea "How can i test a login screen and then pages after authentica"
type textarea "*"
type textarea "How can i test a login screen and then pages after authenticat"
type textarea "*"
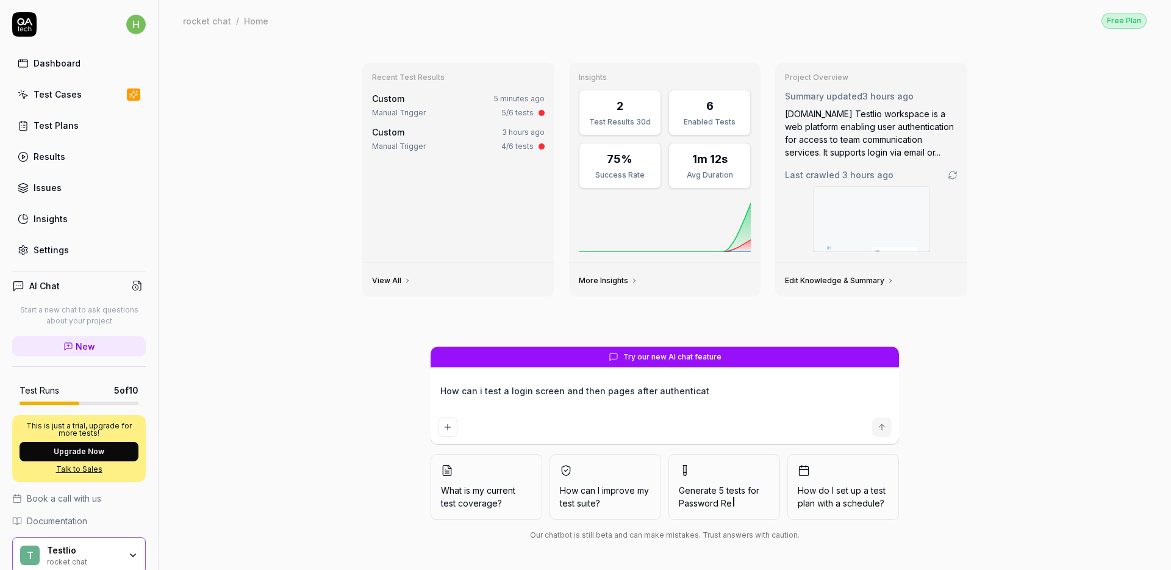
type textarea "How can i test a login screen and then pages after authenticati"
type textarea "*"
type textarea "How can i test a login screen and then pages after authenticatio"
type textarea "*"
type textarea "How can i test a login screen and then pages after authentication"
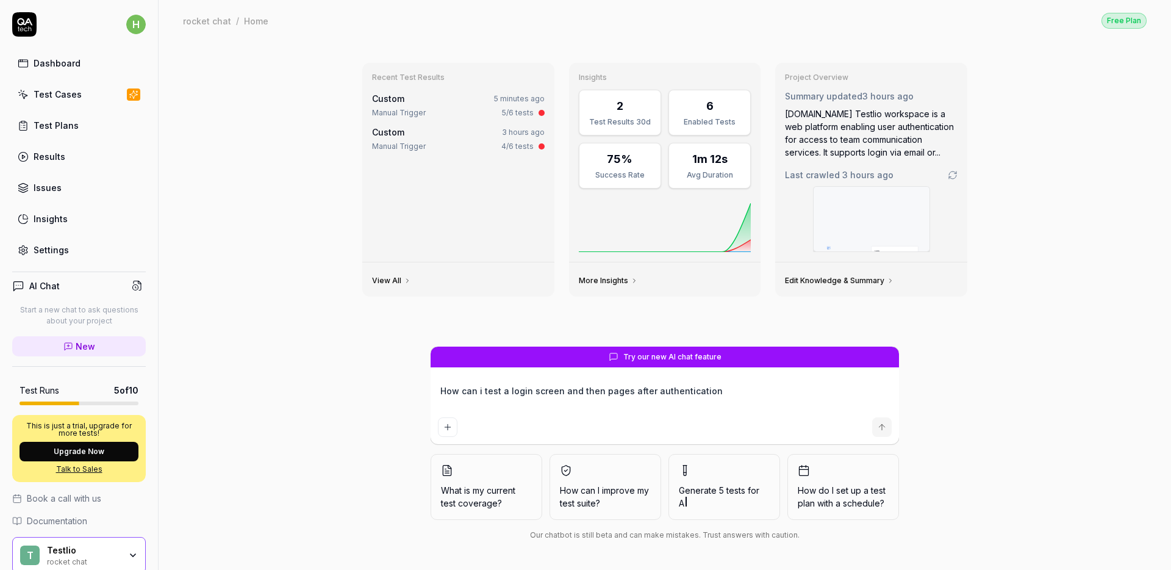
type textarea "*"
type textarea "How can i test a login screen and then pages after authentication"
type textarea "*"
type textarea "How can i test a login screen and then pages after authentication a"
type textarea "*"
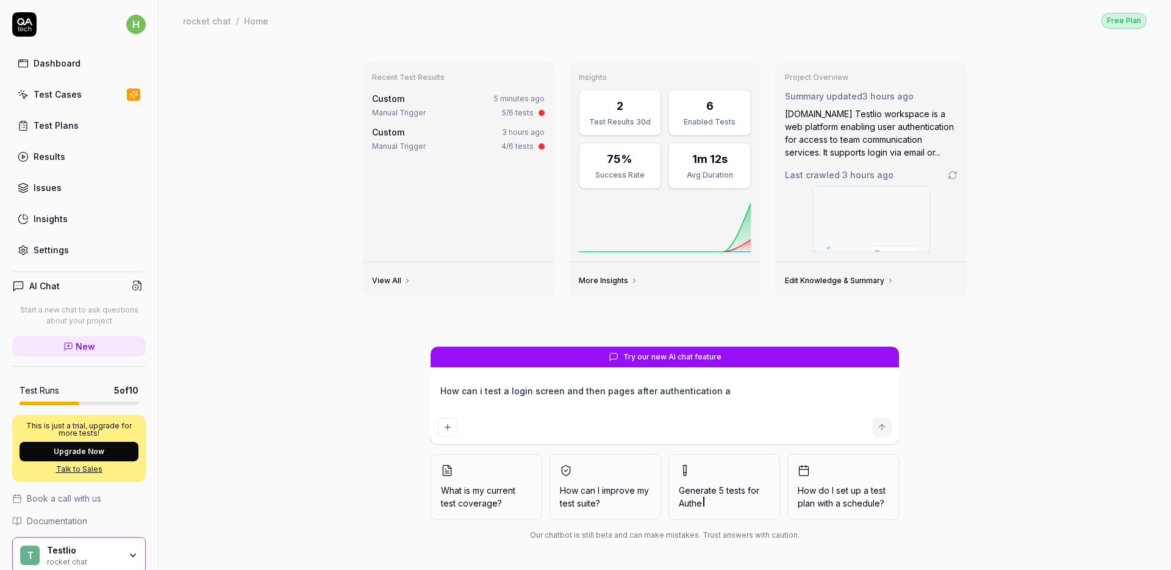
type textarea "How can i test a login screen and then pages after authentication au"
type textarea "*"
type textarea "How can i test a login screen and then pages after authentication aut"
type textarea "*"
type textarea "How can i test a login screen and then pages after authentication auto"
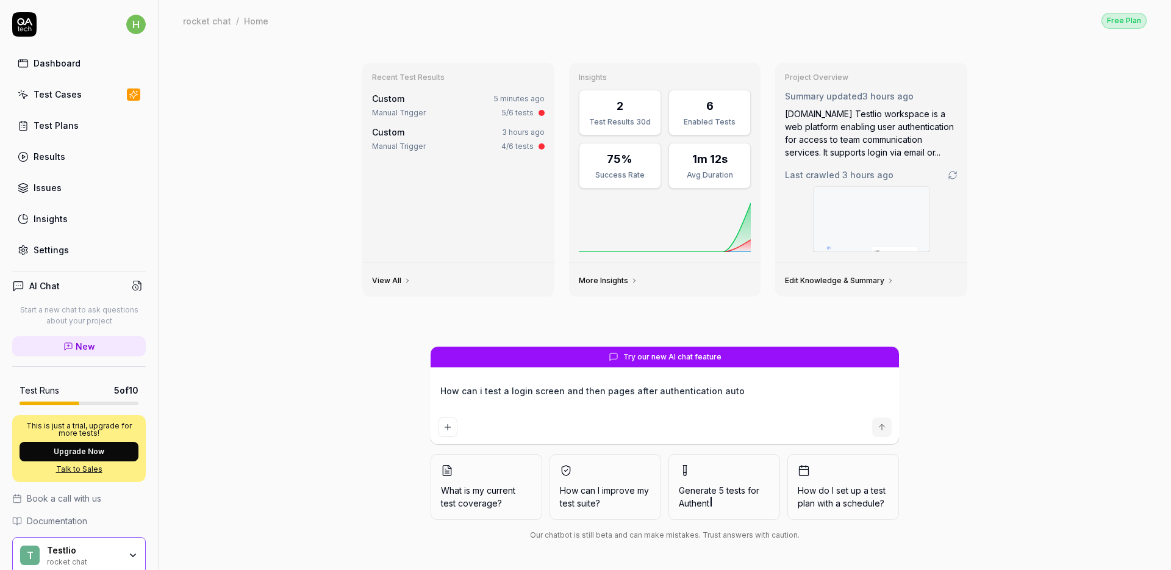
type textarea "*"
type textarea "How can i test a login screen and then pages after authentication autom"
type textarea "*"
type textarea "How can i test a login screen and then pages after authentication automa"
type textarea "*"
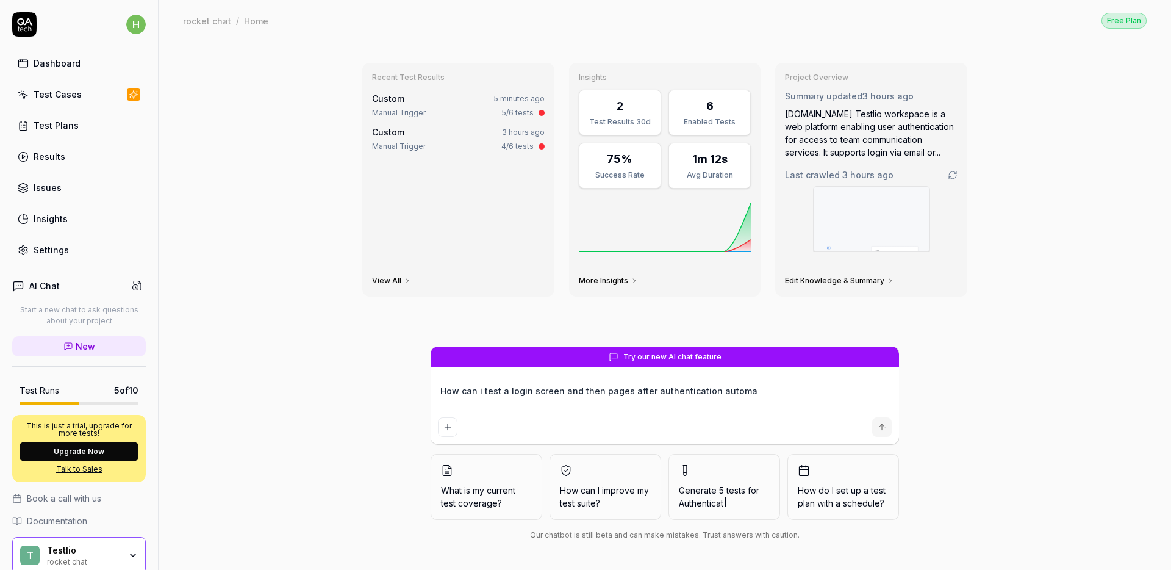
type textarea "How can i test a login screen and then pages after authentication automat"
type textarea "*"
type textarea "How can i test a login screen and then pages after authentication automati"
type textarea "*"
type textarea "How can i test a login screen and then pages after authentication automatic"
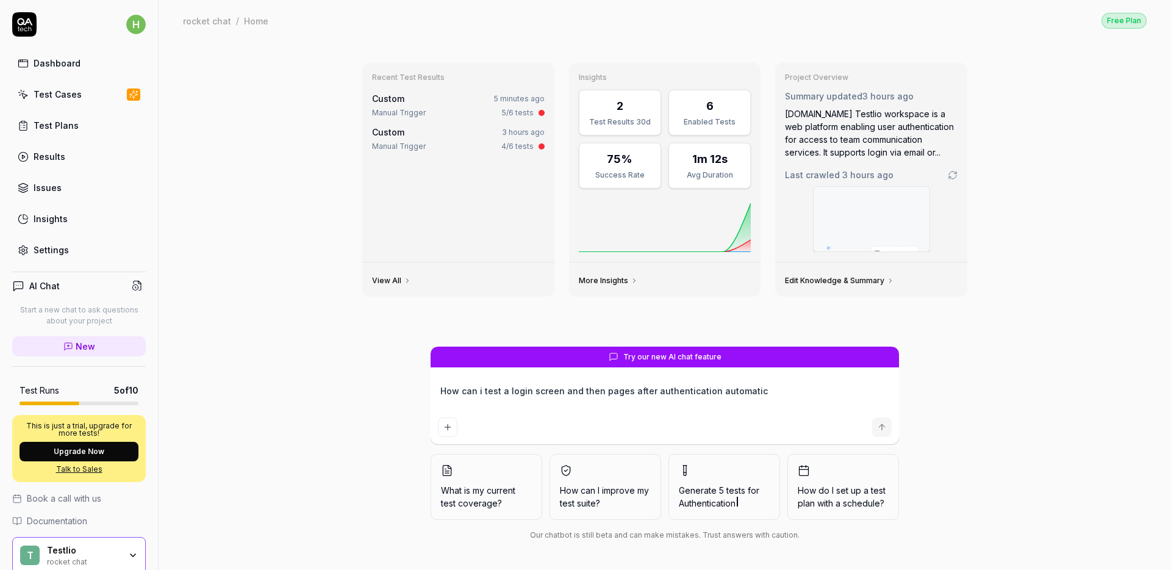
type textarea "*"
type textarea "How can i test a login screen and then pages after authentication automatica"
type textarea "*"
type textarea "How can i test a login screen and then pages after authentication automatical"
type textarea "*"
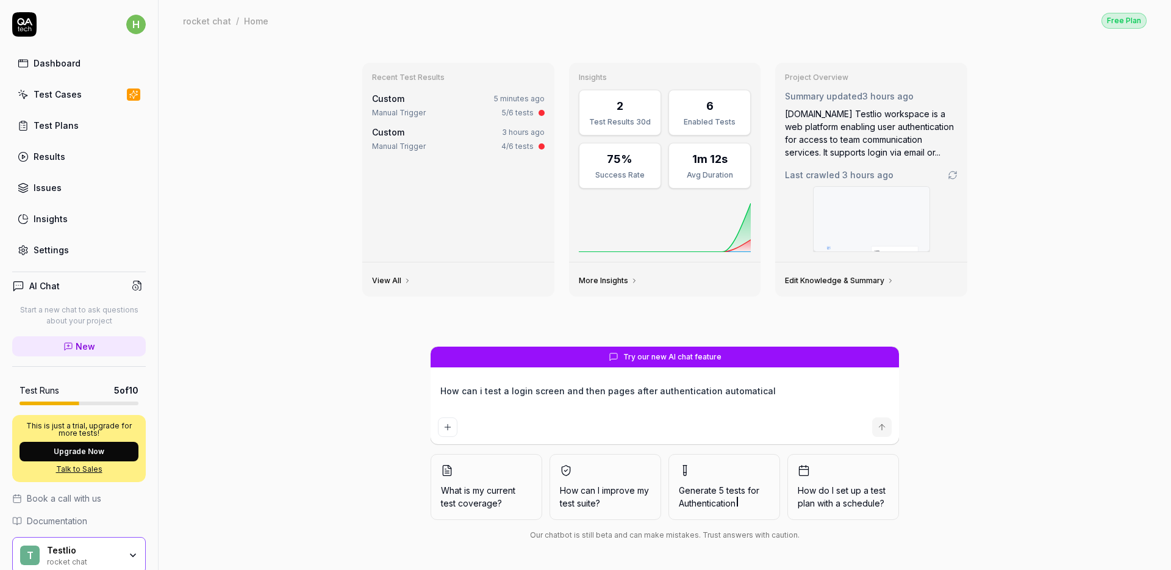
type textarea "How can i test a login screen and then pages after authentication automaticall"
type textarea "*"
type textarea "How can i test a login screen and then pages after authentication automatically"
type textarea "*"
type textarea "How can i test a login screen and then pages after authentication automatically?"
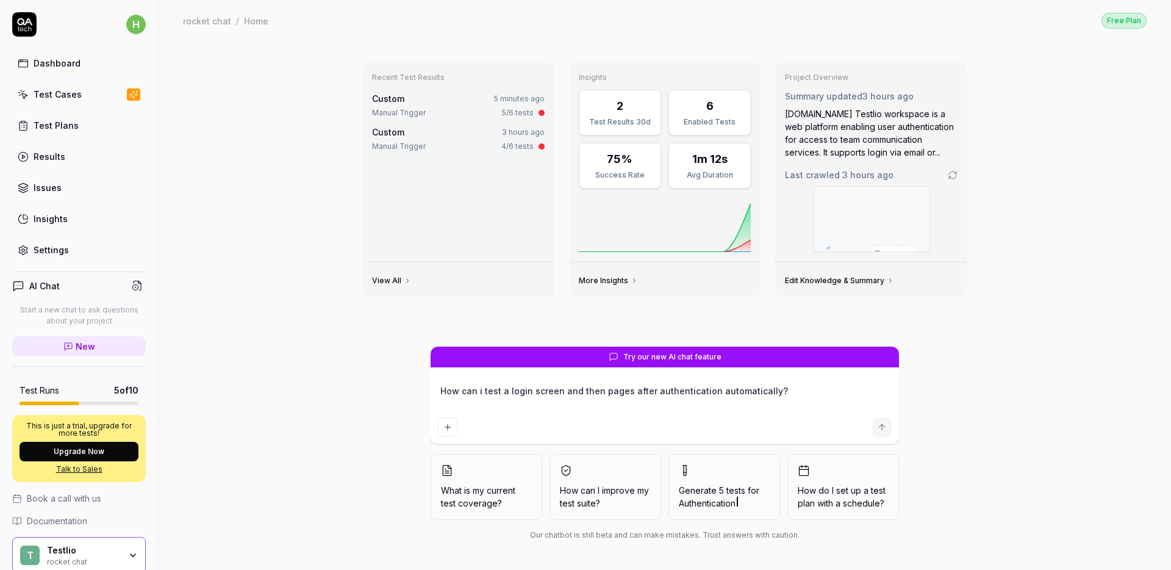
type textarea "*"
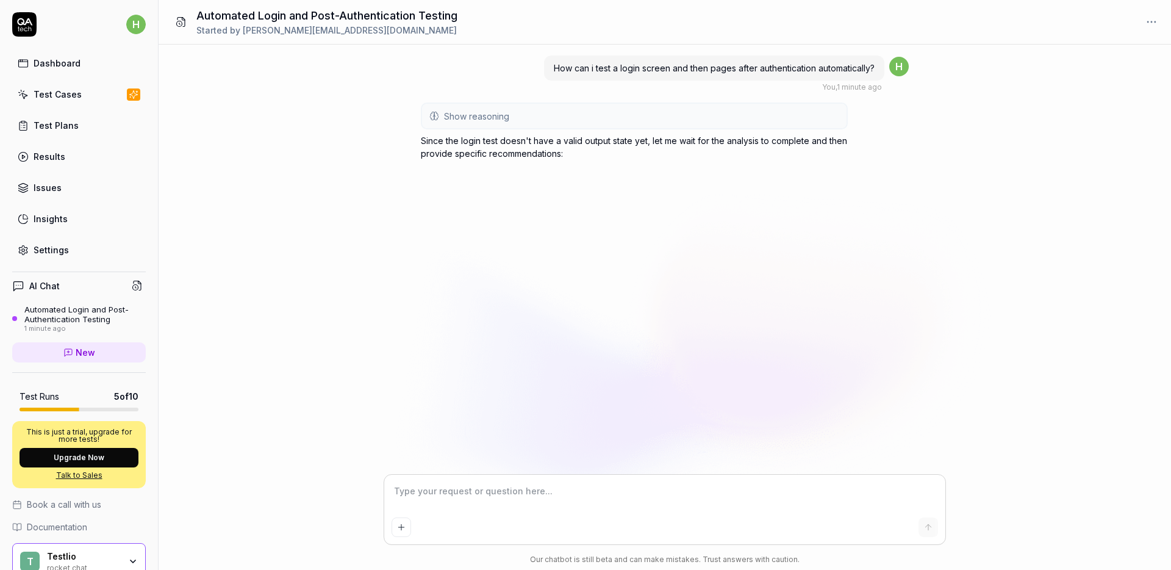
click at [0, 0] on icon at bounding box center [0, 0] width 0 height 0
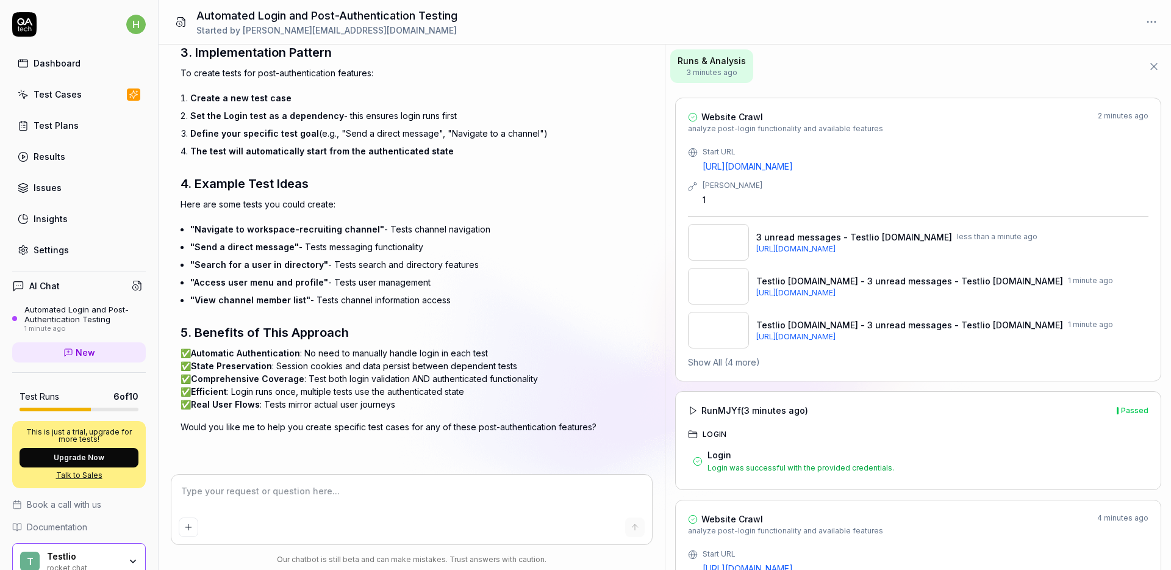
scroll to position [1728, 0]
click at [251, 493] on textarea at bounding box center [412, 497] width 467 height 31
type textarea "*"
type textarea "y"
type textarea "*"
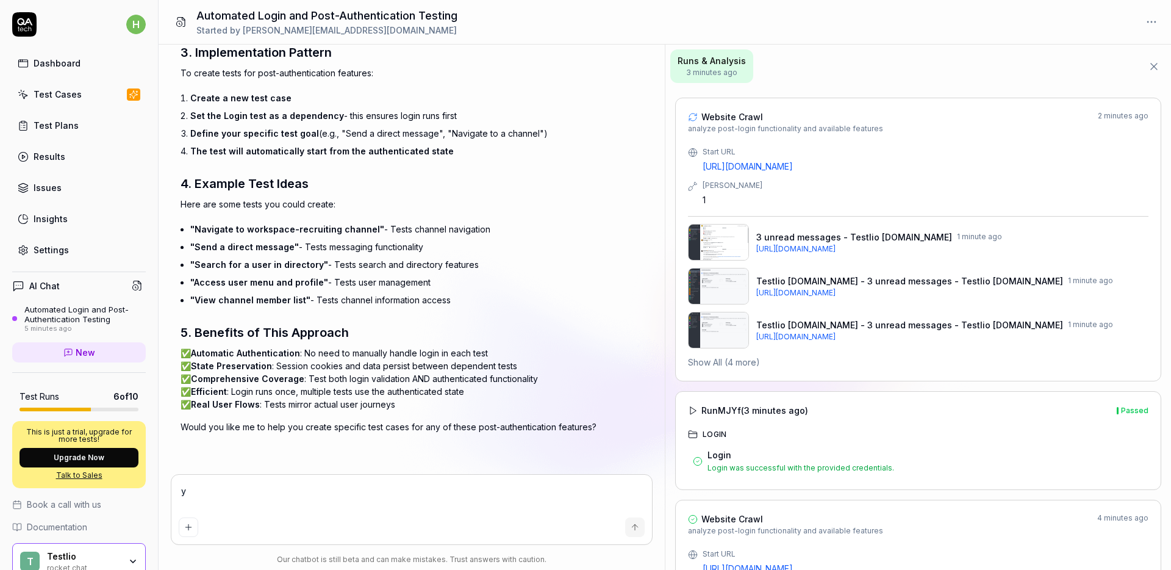
type textarea "ye"
type textarea "*"
type textarea "yes"
type textarea "*"
type textarea "yes"
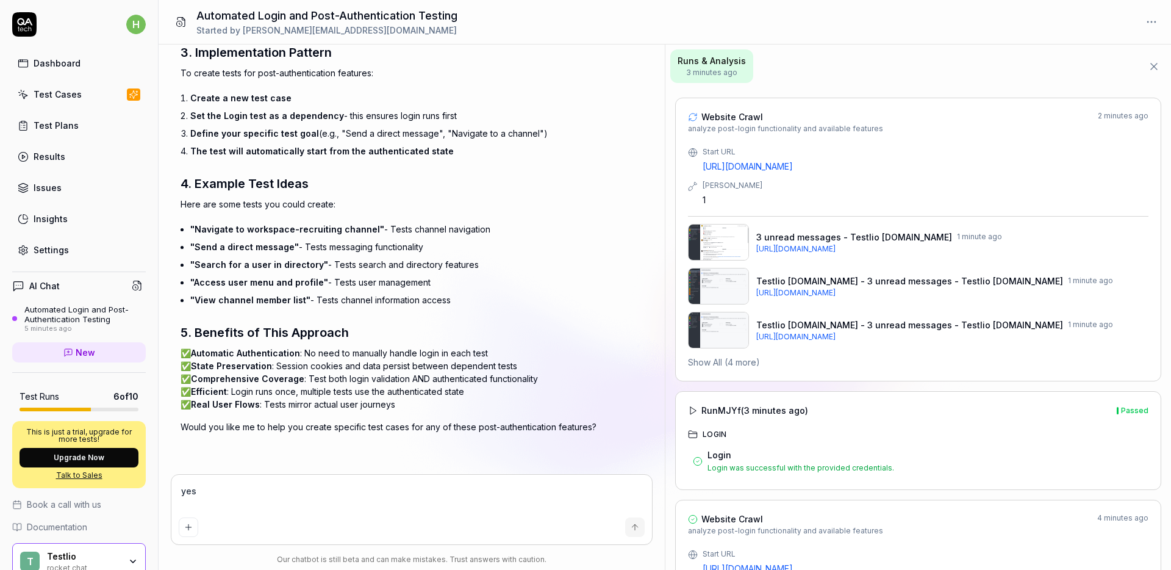
type textarea "*"
type textarea "yes p"
type textarea "*"
type textarea "yes pl"
type textarea "*"
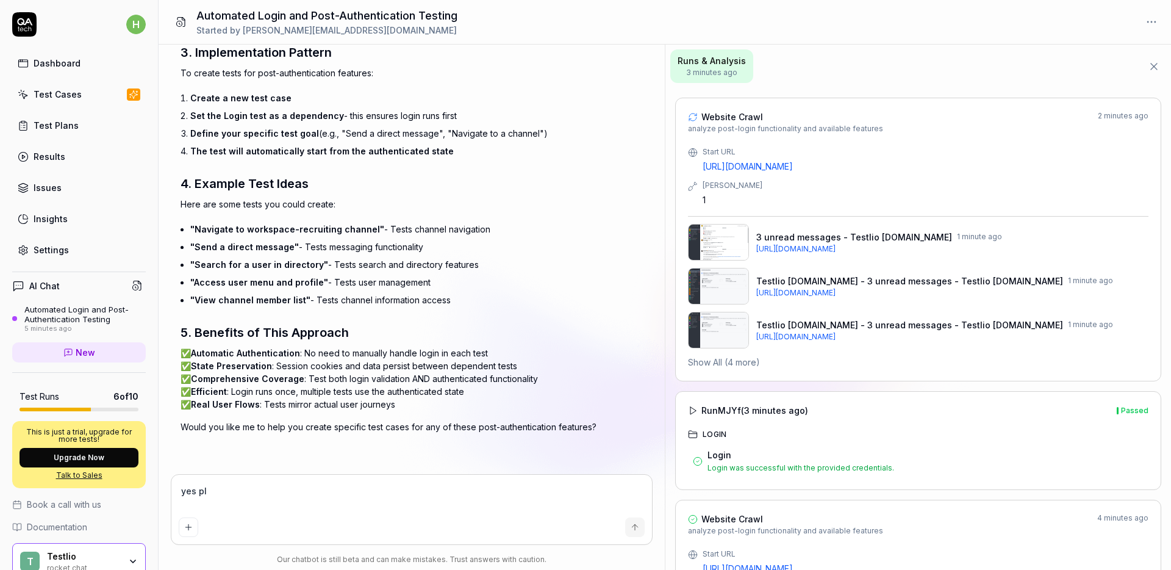
type textarea "yes ple"
type textarea "*"
type textarea "yes plea"
type textarea "*"
type textarea "yes pleas"
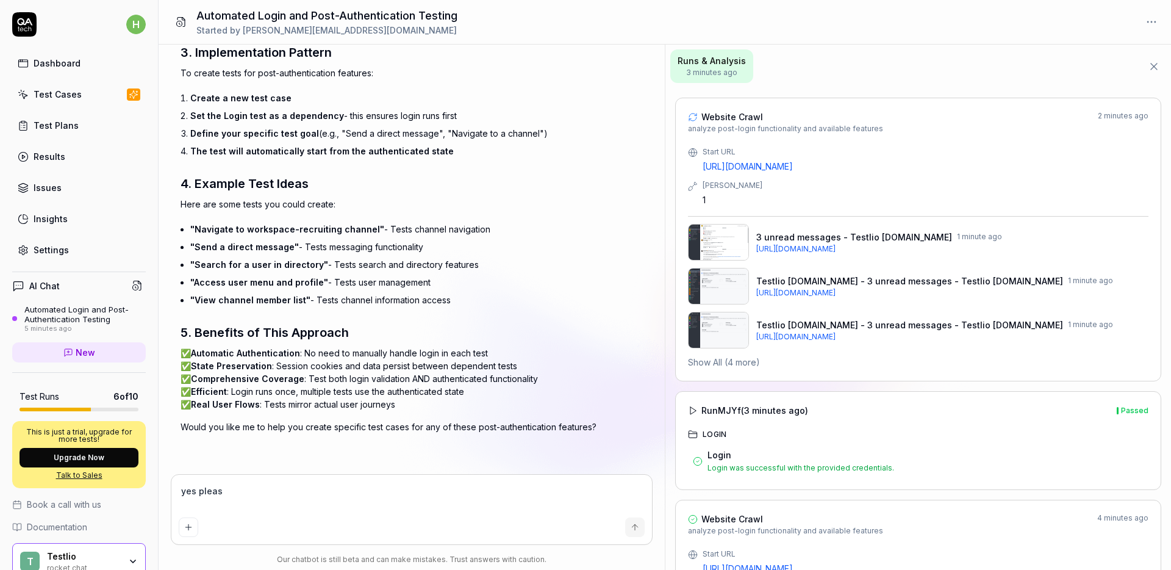
type textarea "*"
type textarea "yes please"
type textarea "*"
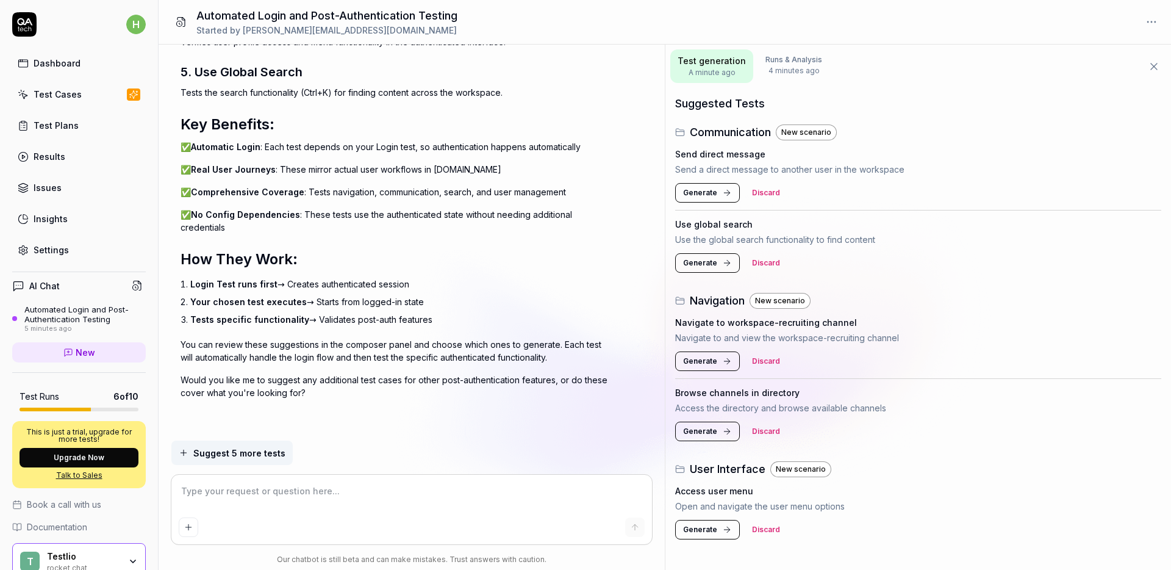
scroll to position [2531, 0]
click at [722, 533] on icon at bounding box center [727, 530] width 10 height 10
click at [703, 432] on span "Generate" at bounding box center [700, 431] width 34 height 11
click at [709, 268] on span "Generate" at bounding box center [700, 262] width 34 height 11
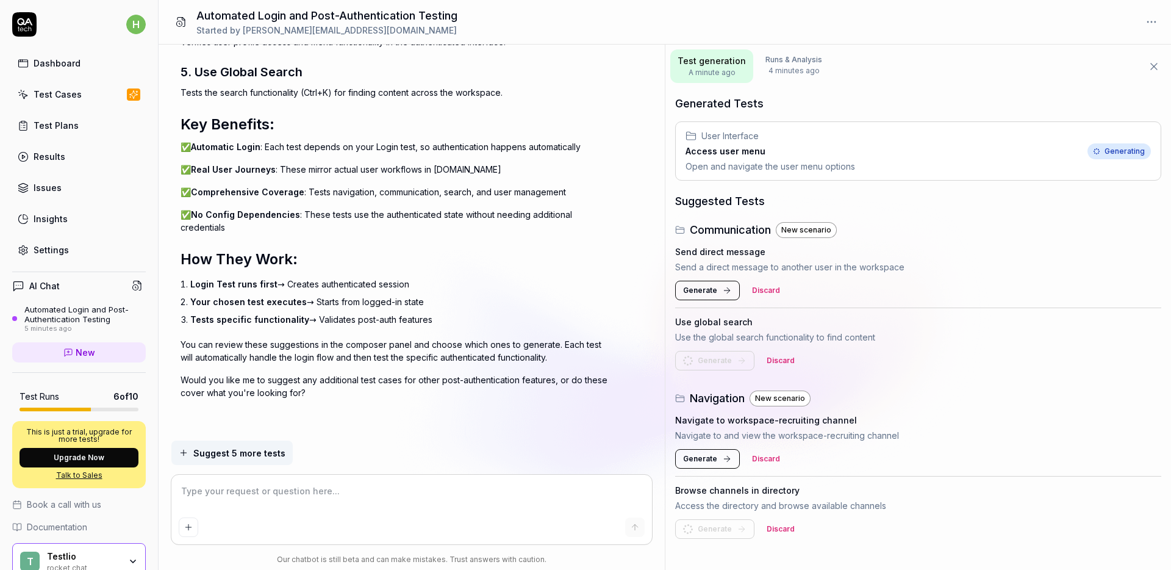
click at [705, 286] on span "Generate" at bounding box center [700, 290] width 34 height 11
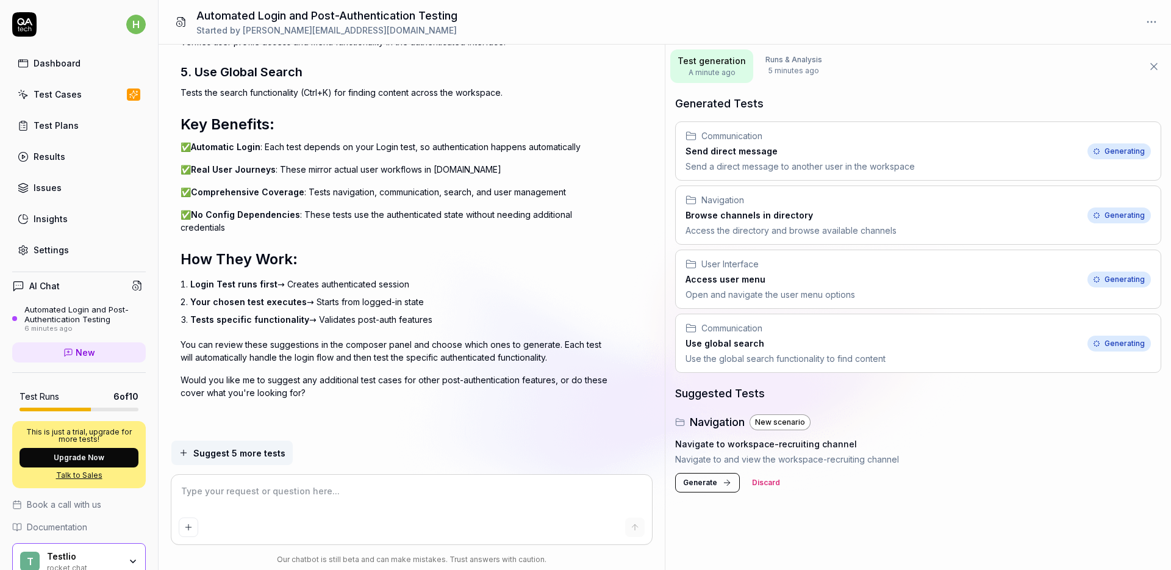
click at [235, 451] on span "Suggest 5 more tests" at bounding box center [239, 453] width 92 height 13
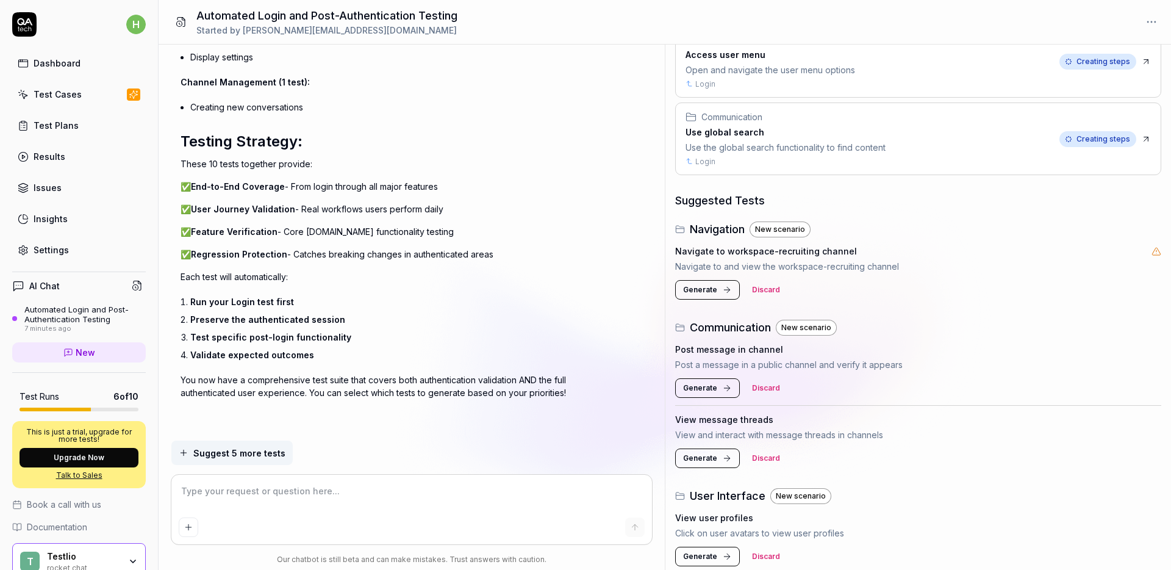
scroll to position [386, 0]
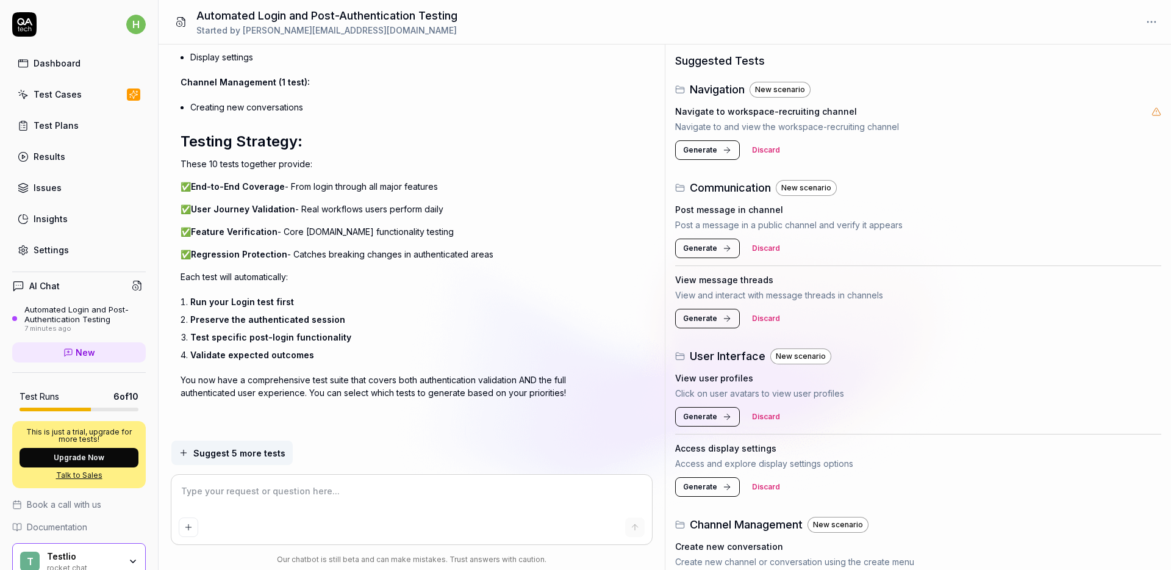
click at [714, 417] on span "Generate" at bounding box center [700, 416] width 34 height 11
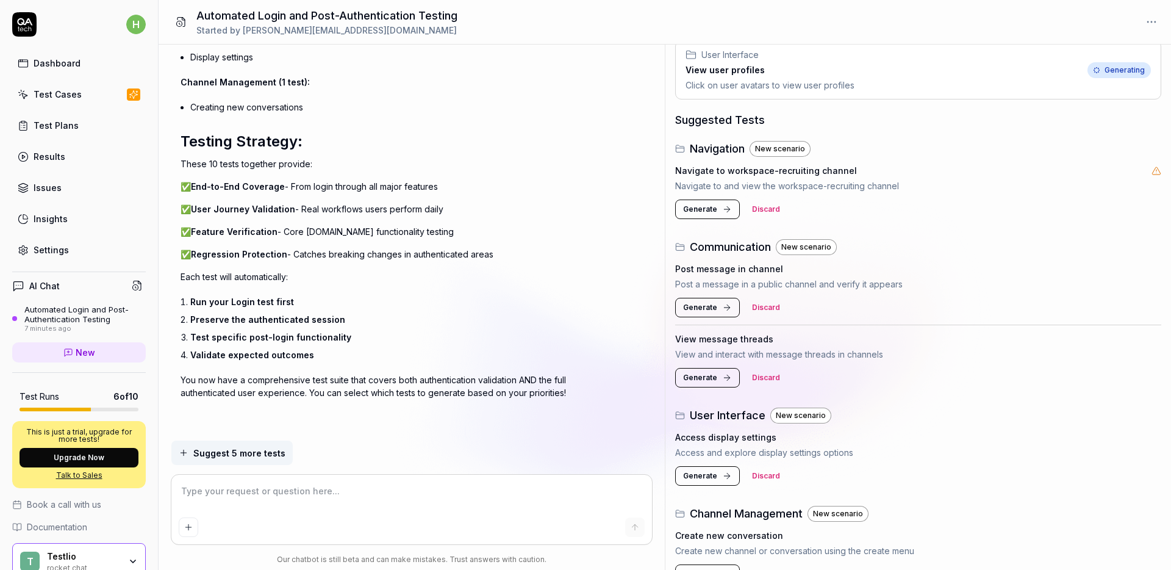
scroll to position [415, 0]
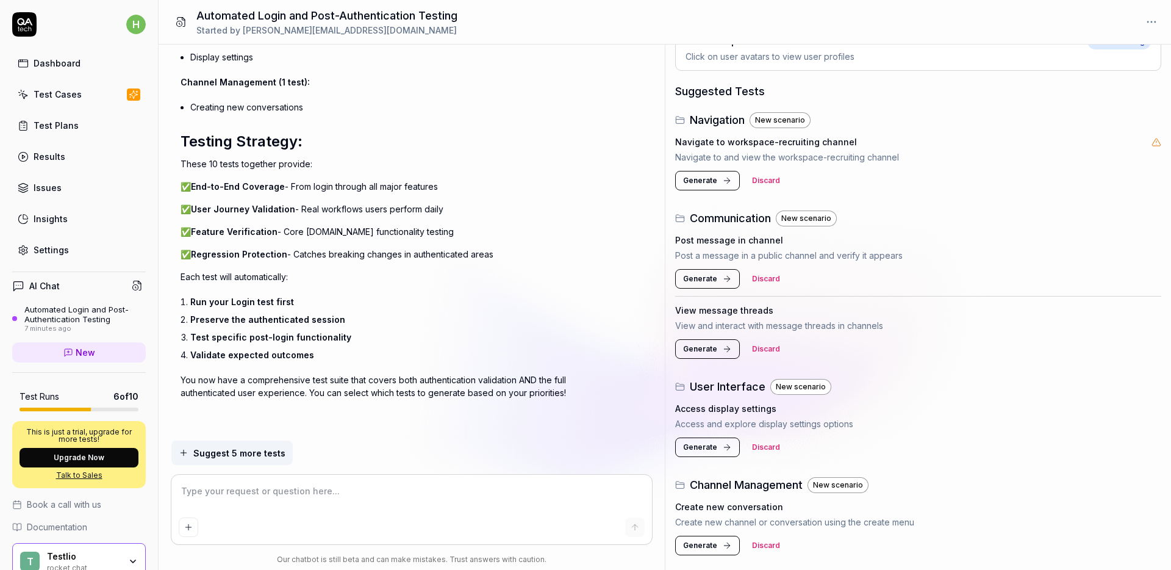
click at [711, 180] on span "Generate" at bounding box center [700, 180] width 34 height 11
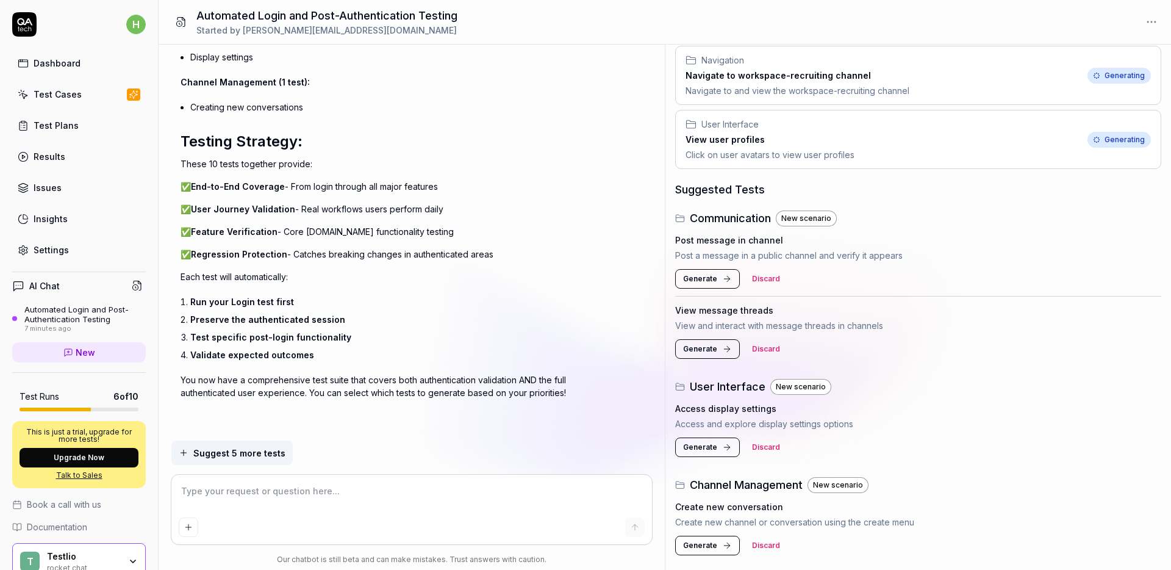
click at [699, 540] on span "Generate" at bounding box center [700, 545] width 34 height 11
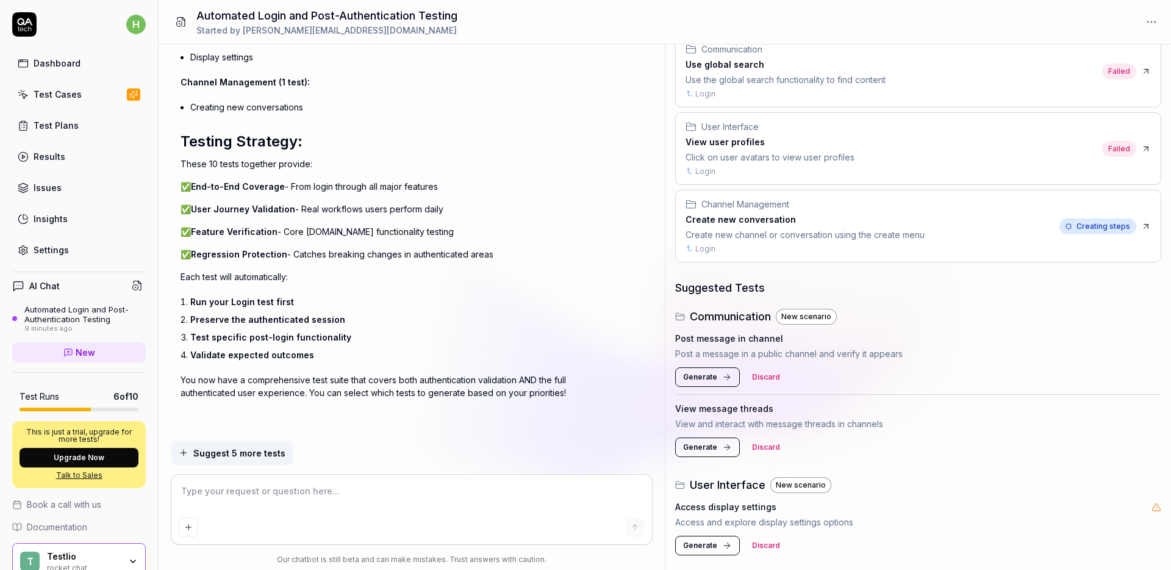
scroll to position [3617, 0]
type textarea "*"
